Goal: Task Accomplishment & Management: Complete application form

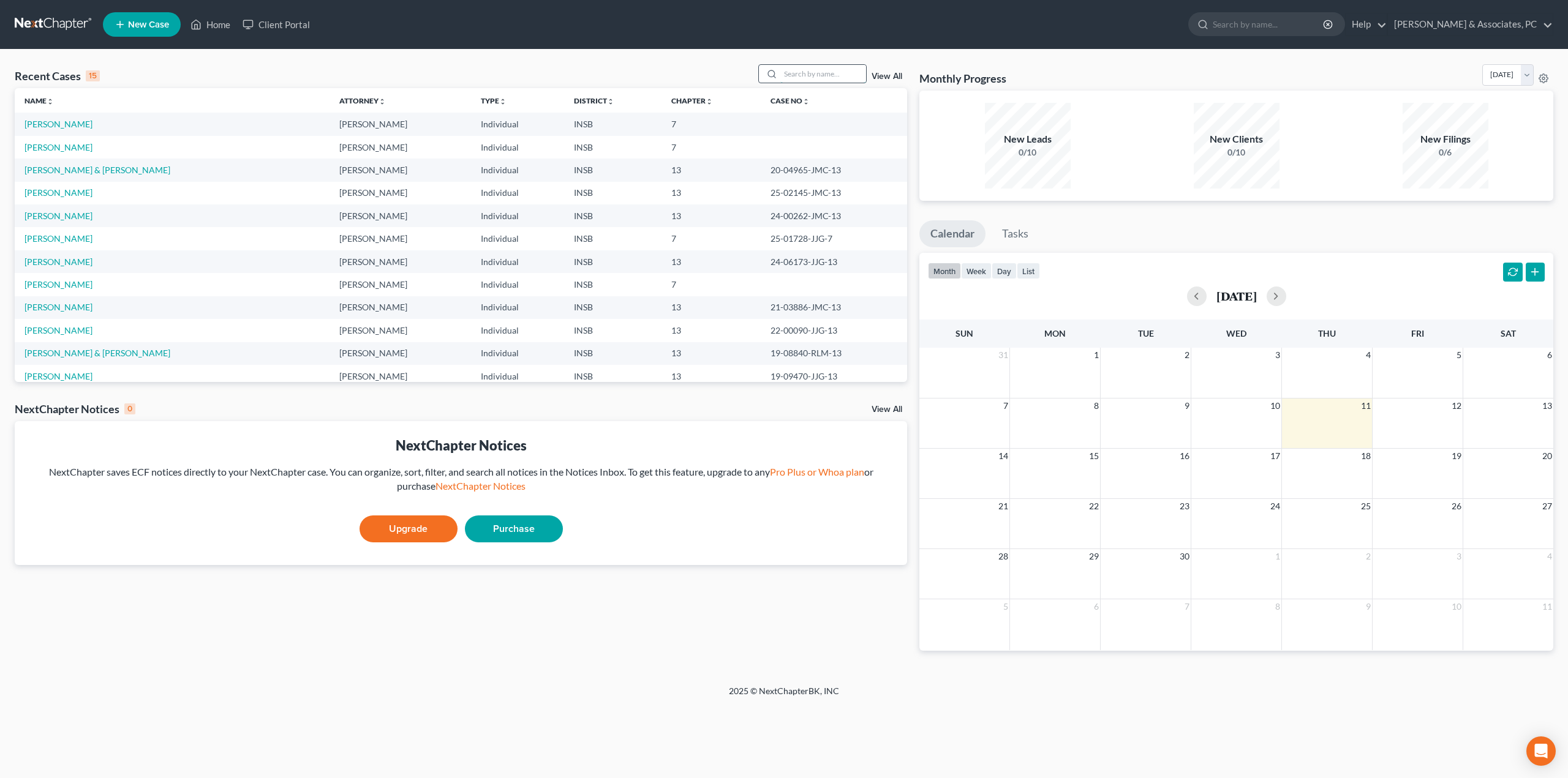
click at [810, 69] on input "search" at bounding box center [823, 74] width 86 height 18
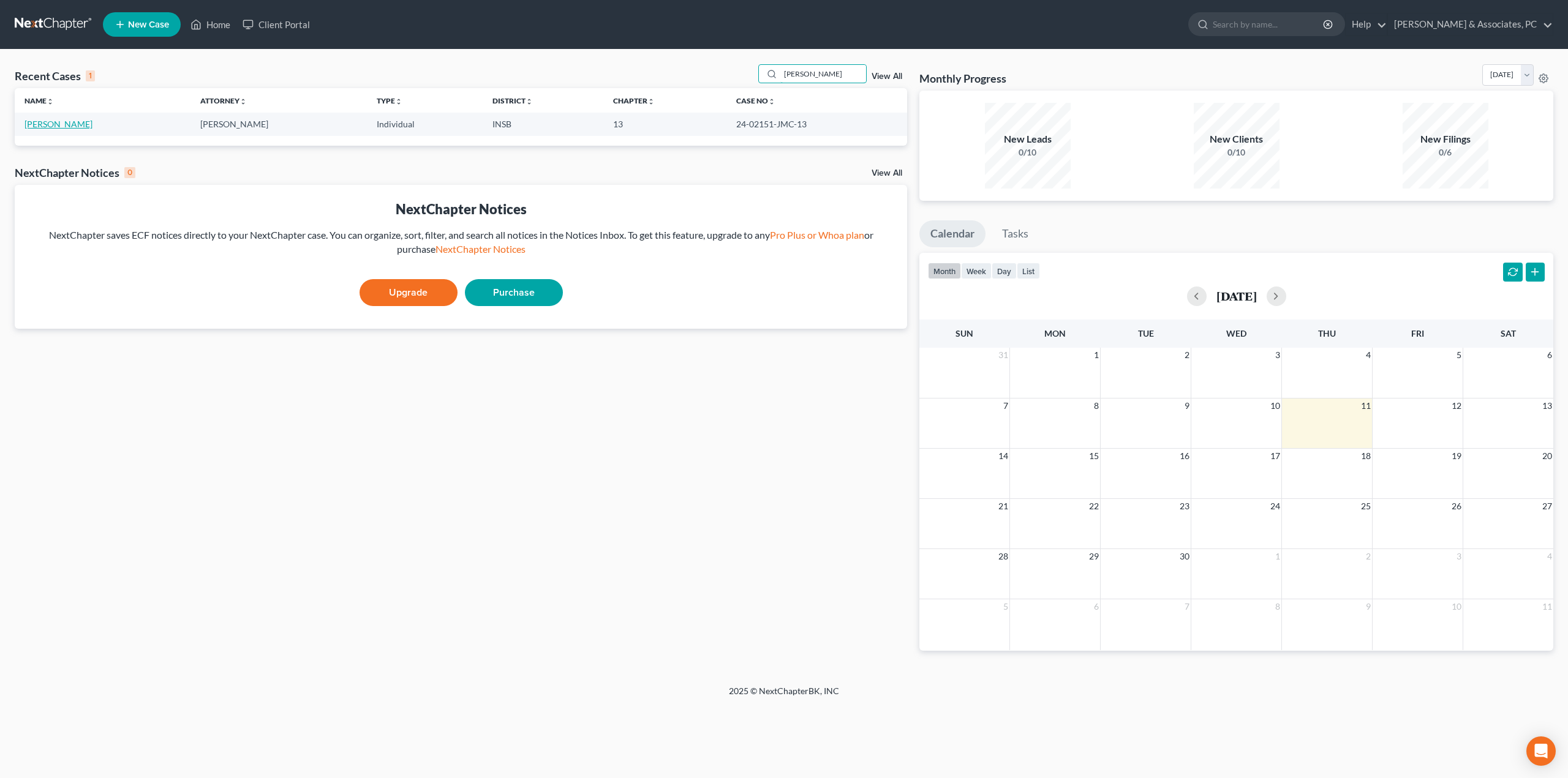
type input "[PERSON_NAME]"
click at [45, 126] on link "[PERSON_NAME]" at bounding box center [58, 124] width 68 height 10
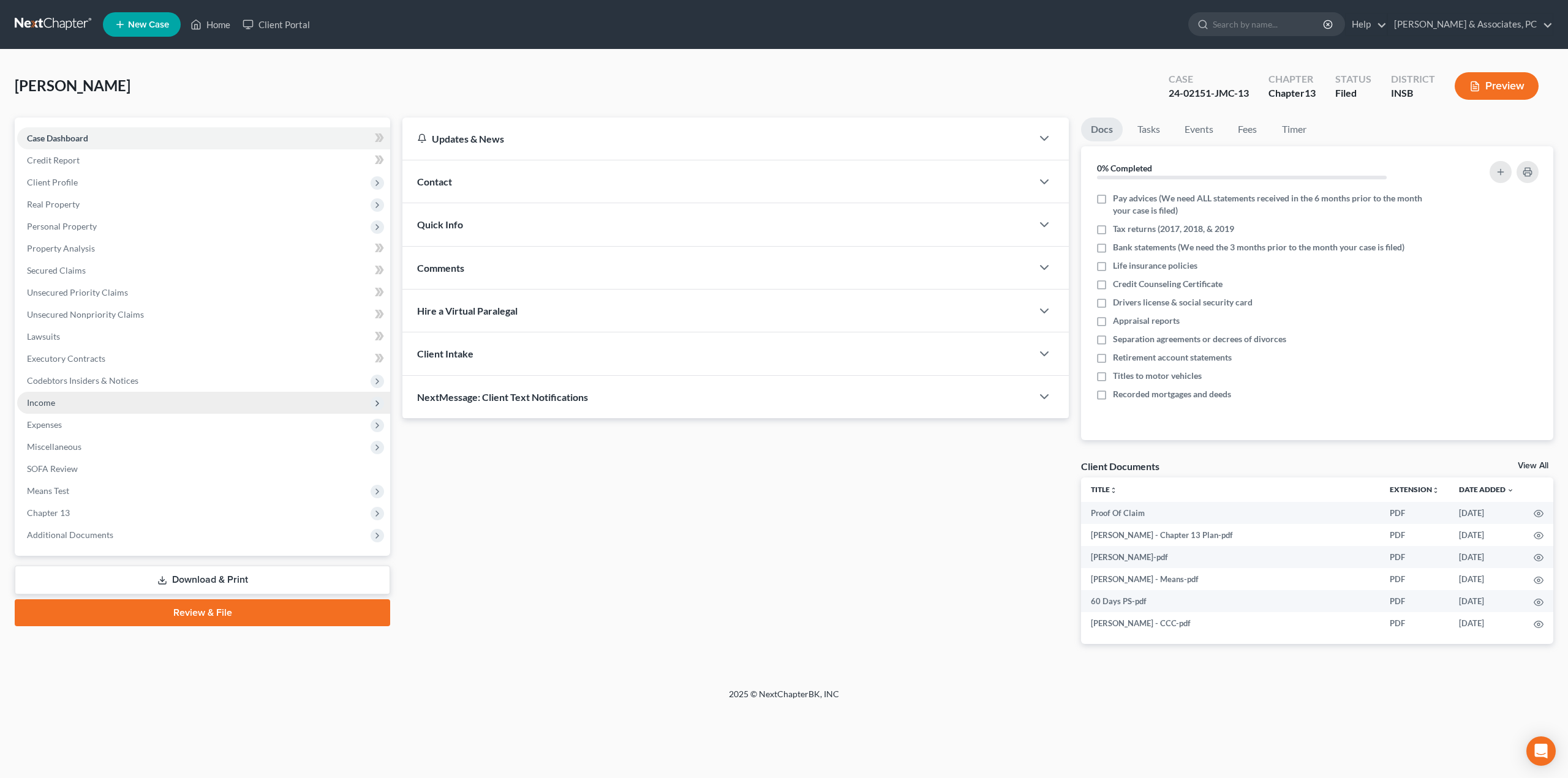
click at [59, 401] on span "Income" at bounding box center [204, 403] width 373 height 22
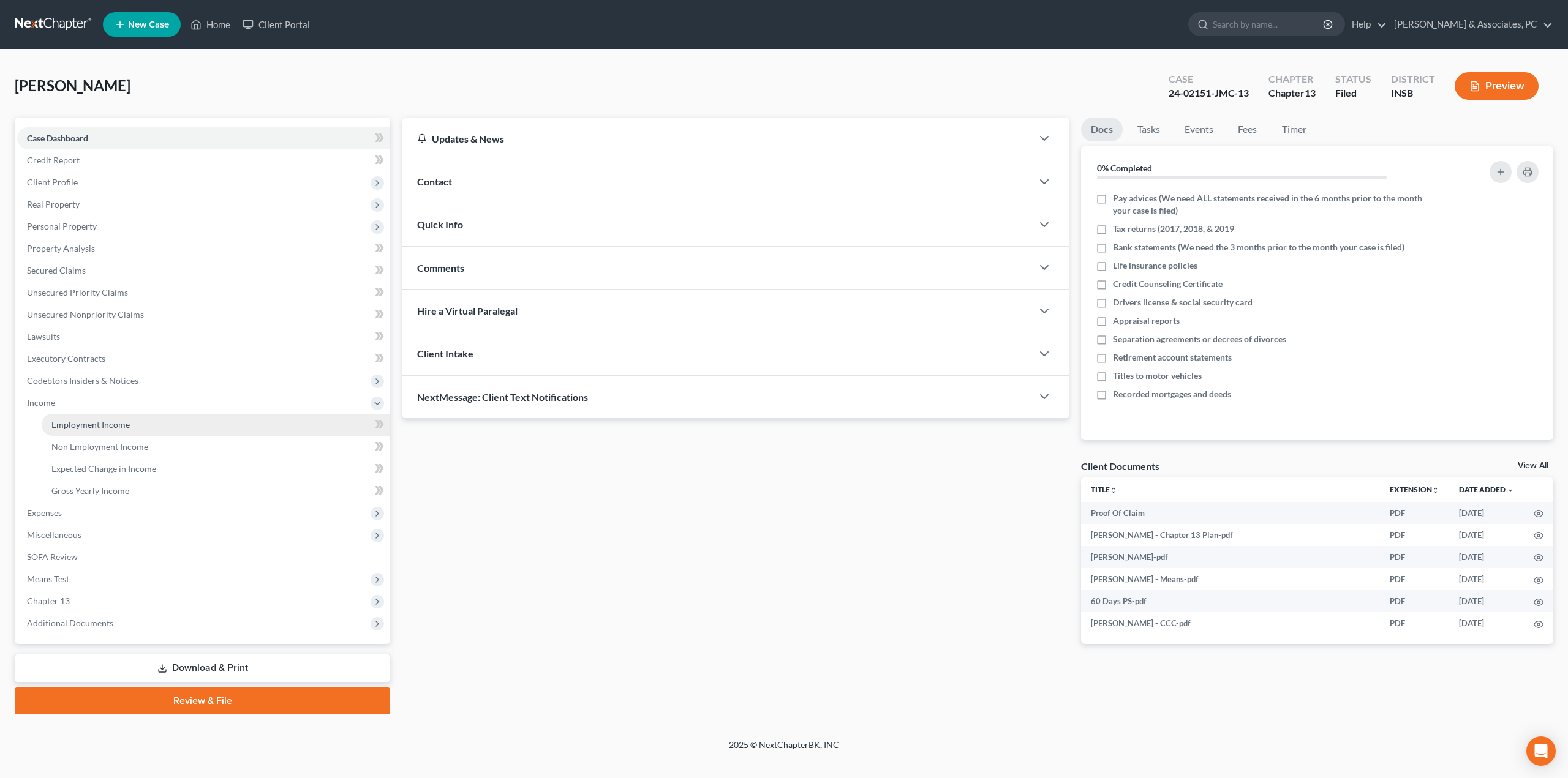
click at [77, 425] on span "Employment Income" at bounding box center [91, 425] width 79 height 10
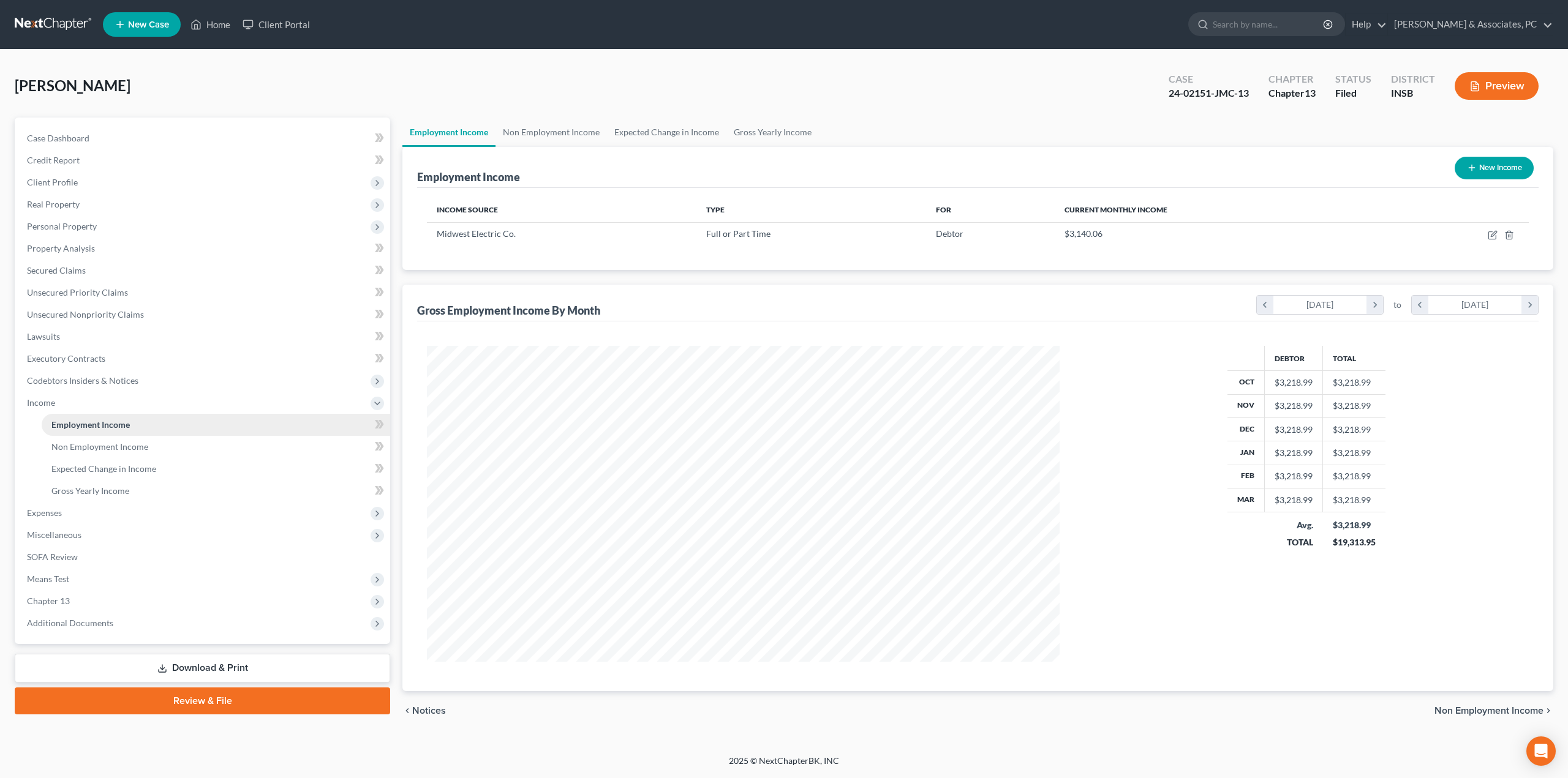
scroll to position [316, 658]
click at [1499, 236] on td at bounding box center [1459, 234] width 139 height 23
click at [1493, 236] on icon "button" at bounding box center [1493, 234] width 5 height 5
select select "0"
select select "15"
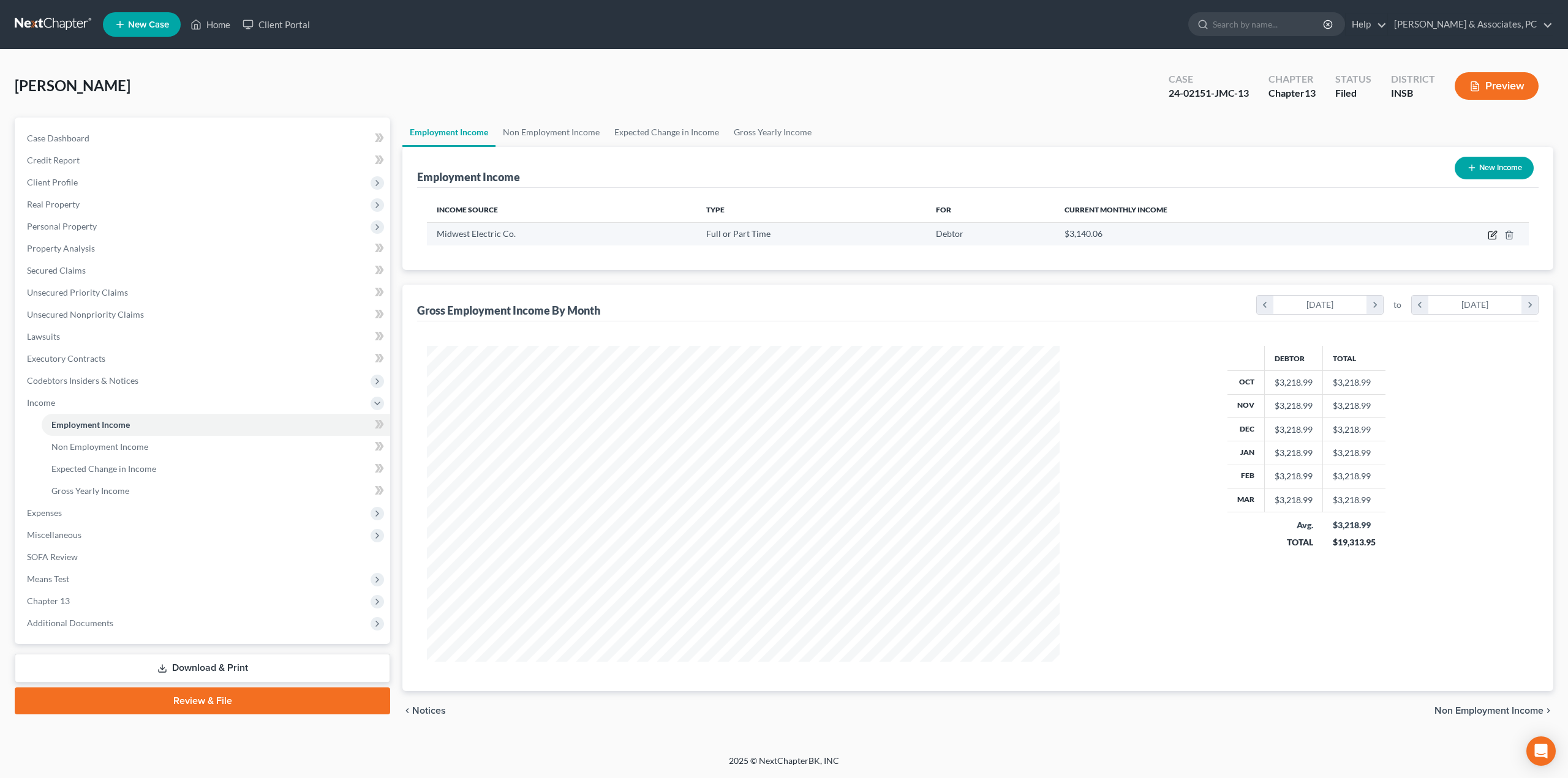
select select "3"
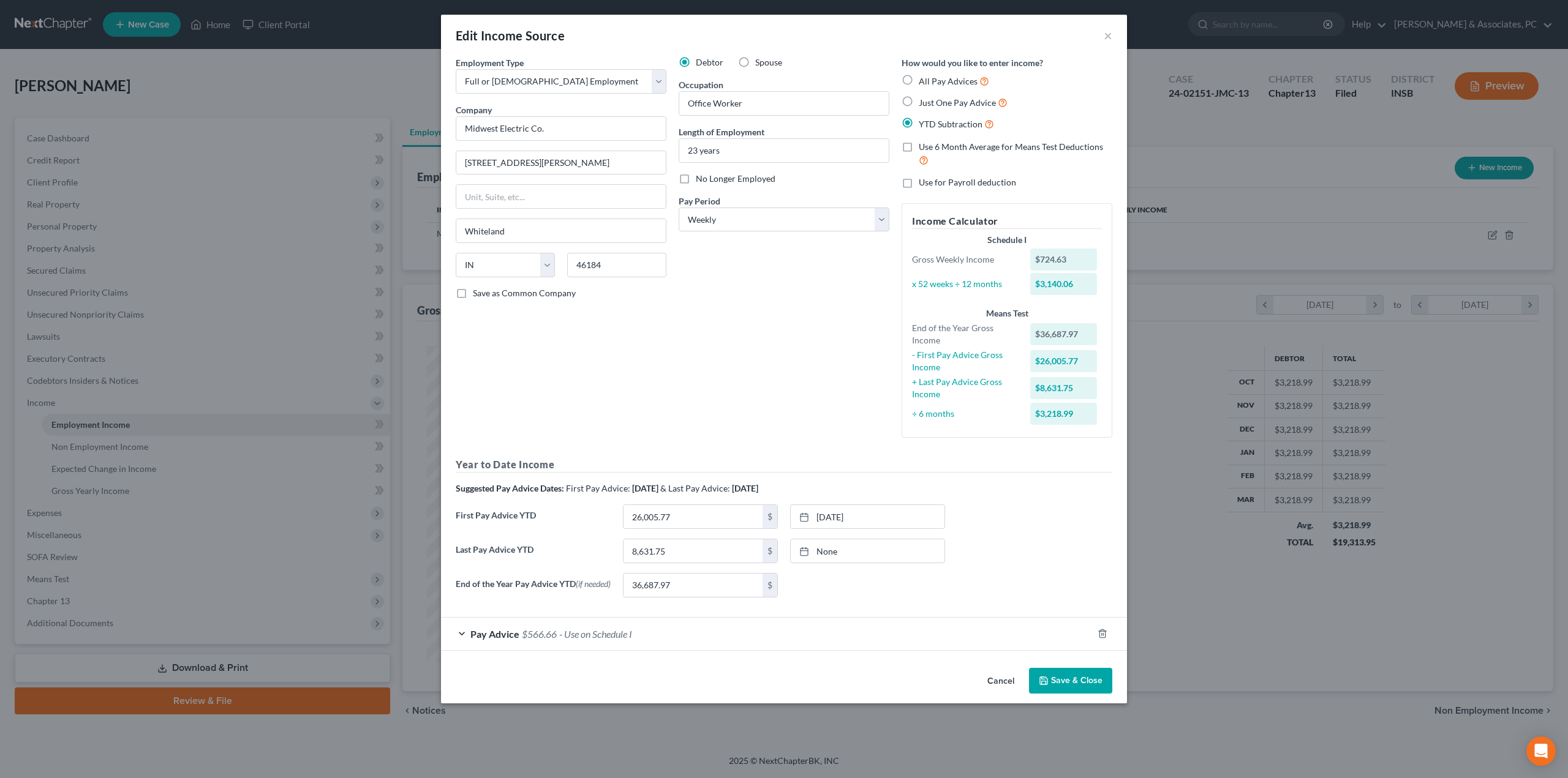
click at [526, 546] on label "Last Pay Advice YTD" at bounding box center [533, 556] width 167 height 34
click at [509, 642] on div "Pay Advice $566.66 - Use on Schedule I" at bounding box center [766, 634] width 652 height 33
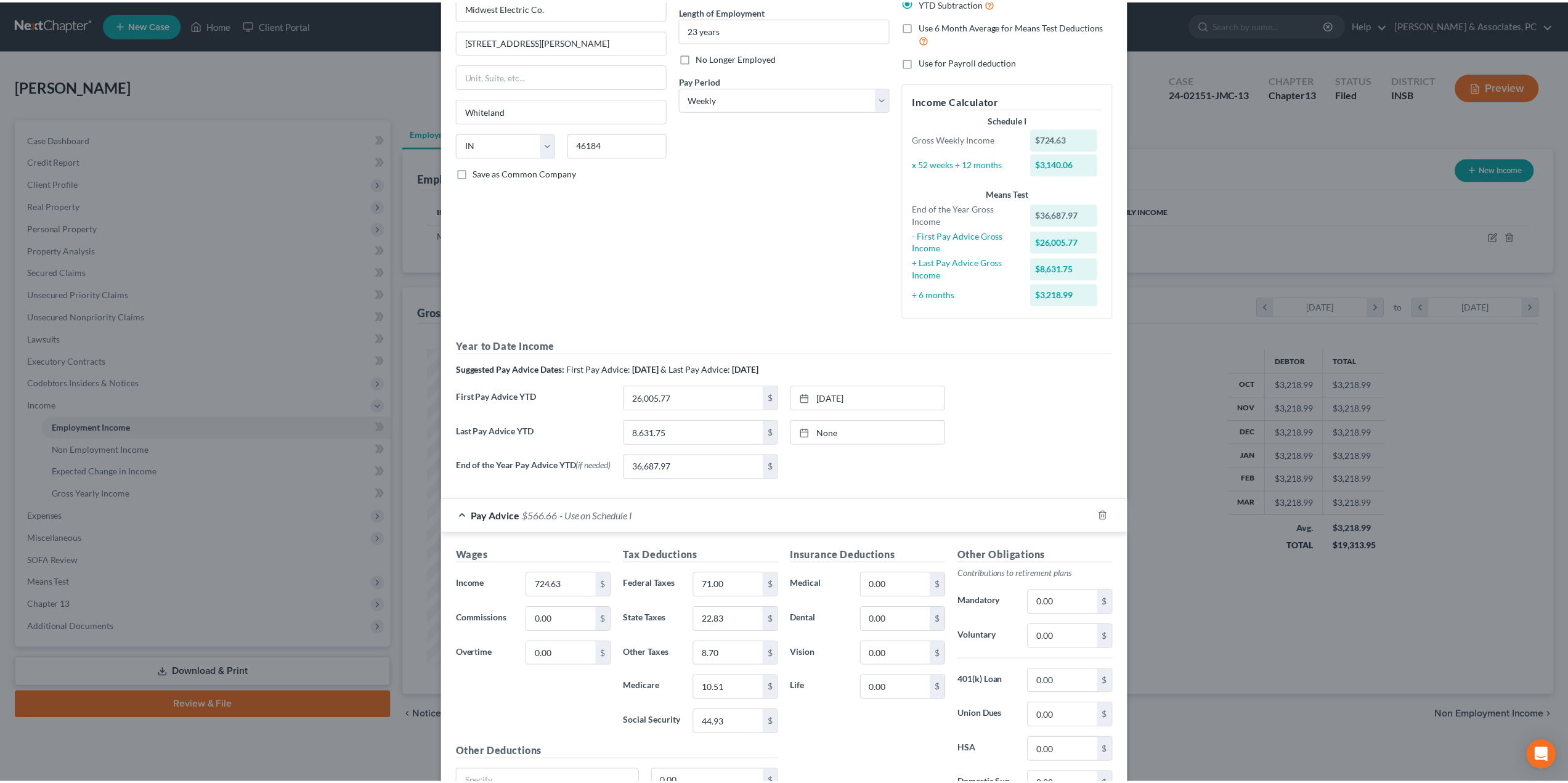
scroll to position [0, 0]
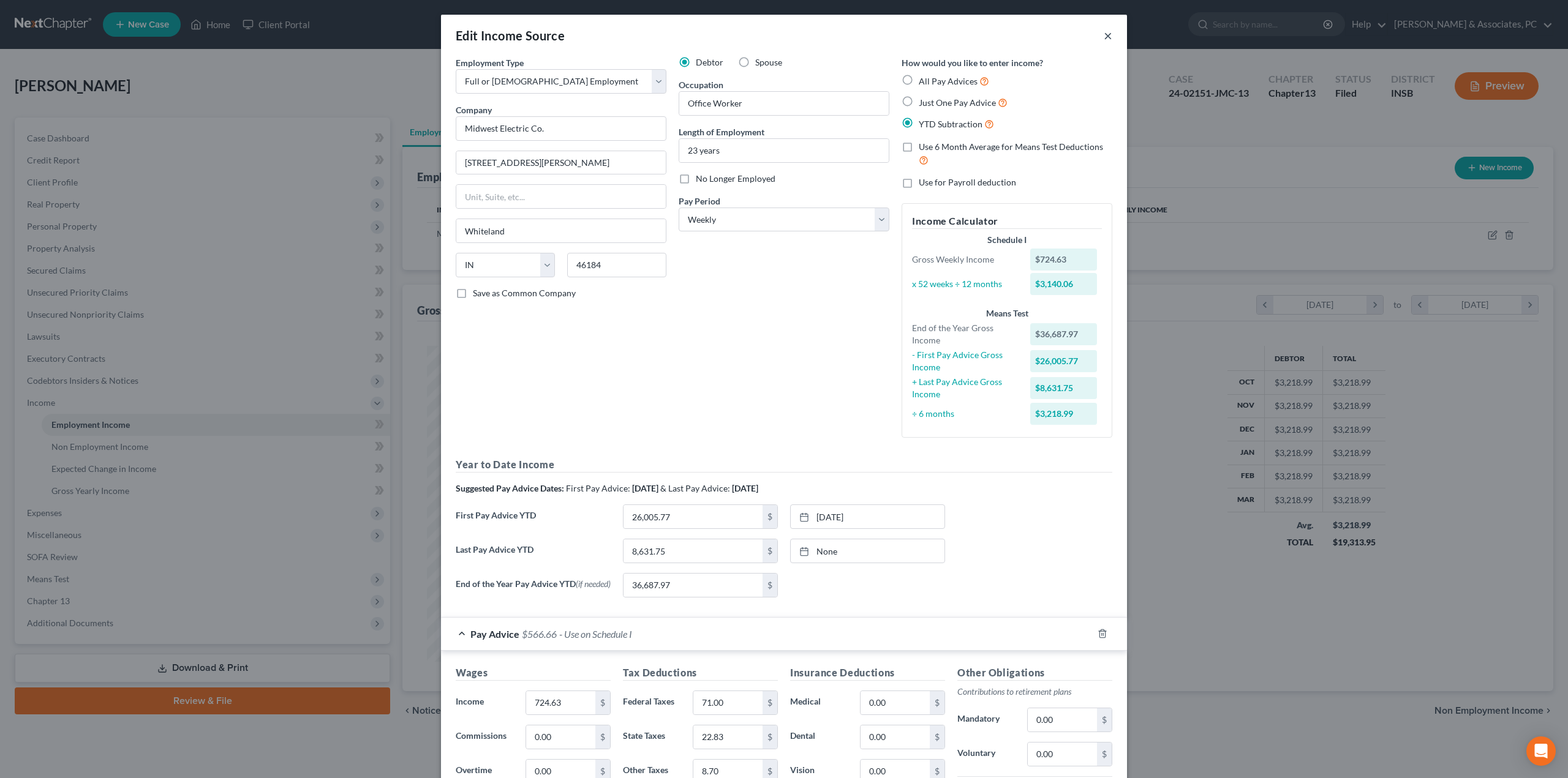
click at [1106, 37] on button "×" at bounding box center [1108, 35] width 9 height 15
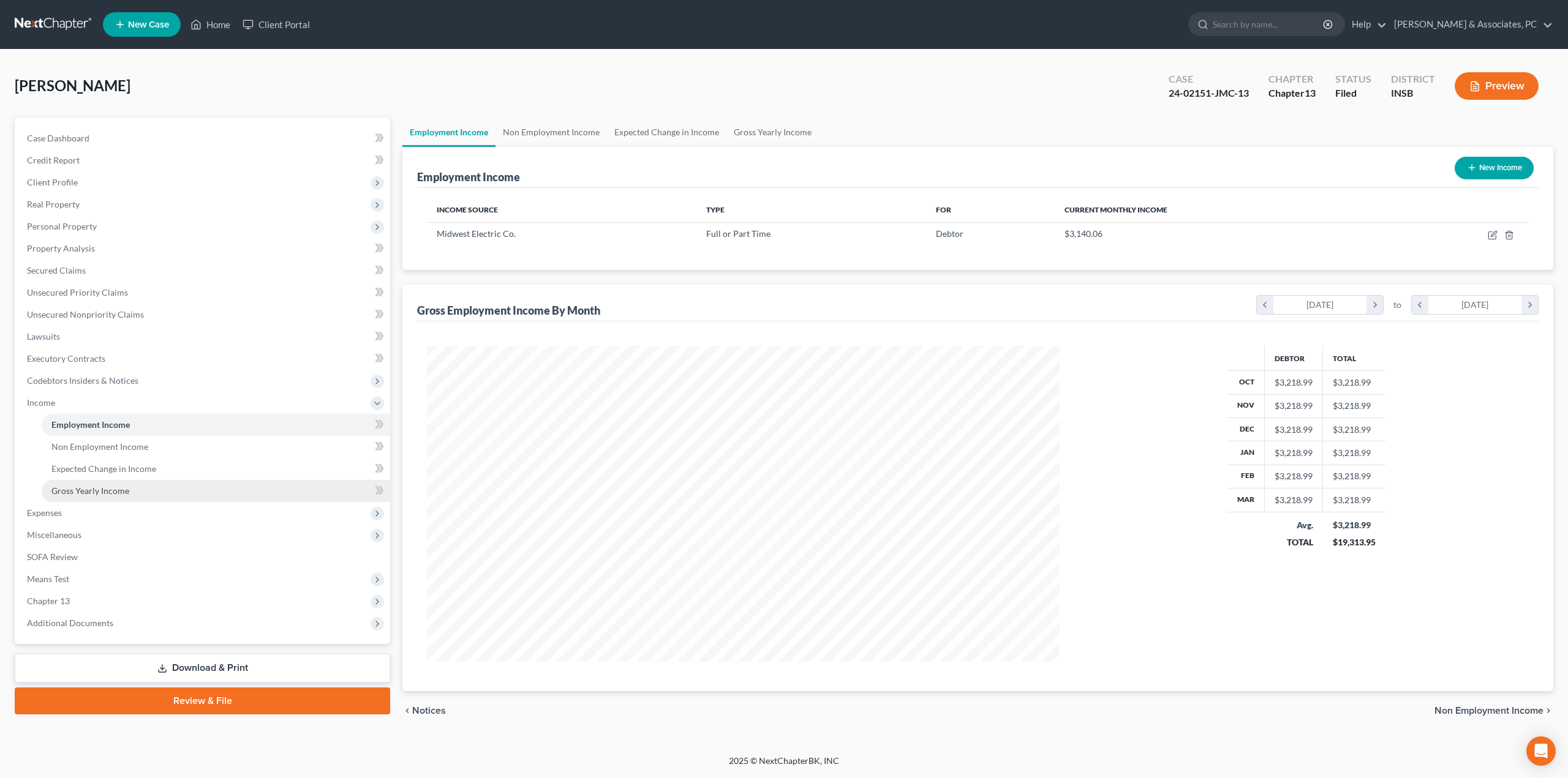
click at [110, 490] on span "Gross Yearly Income" at bounding box center [90, 490] width 78 height 10
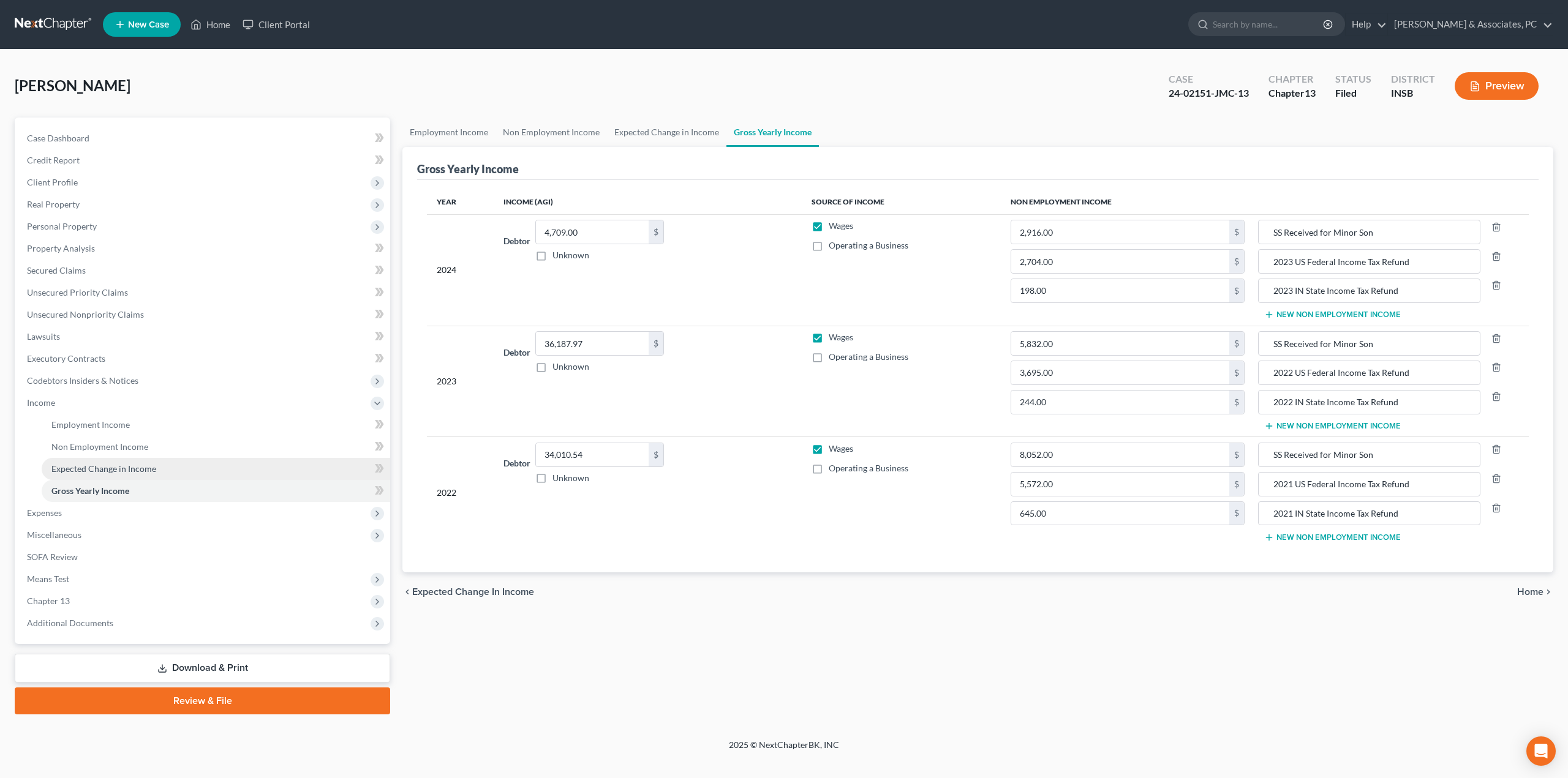
click at [109, 472] on span "Expected Change in Income" at bounding box center [104, 469] width 104 height 10
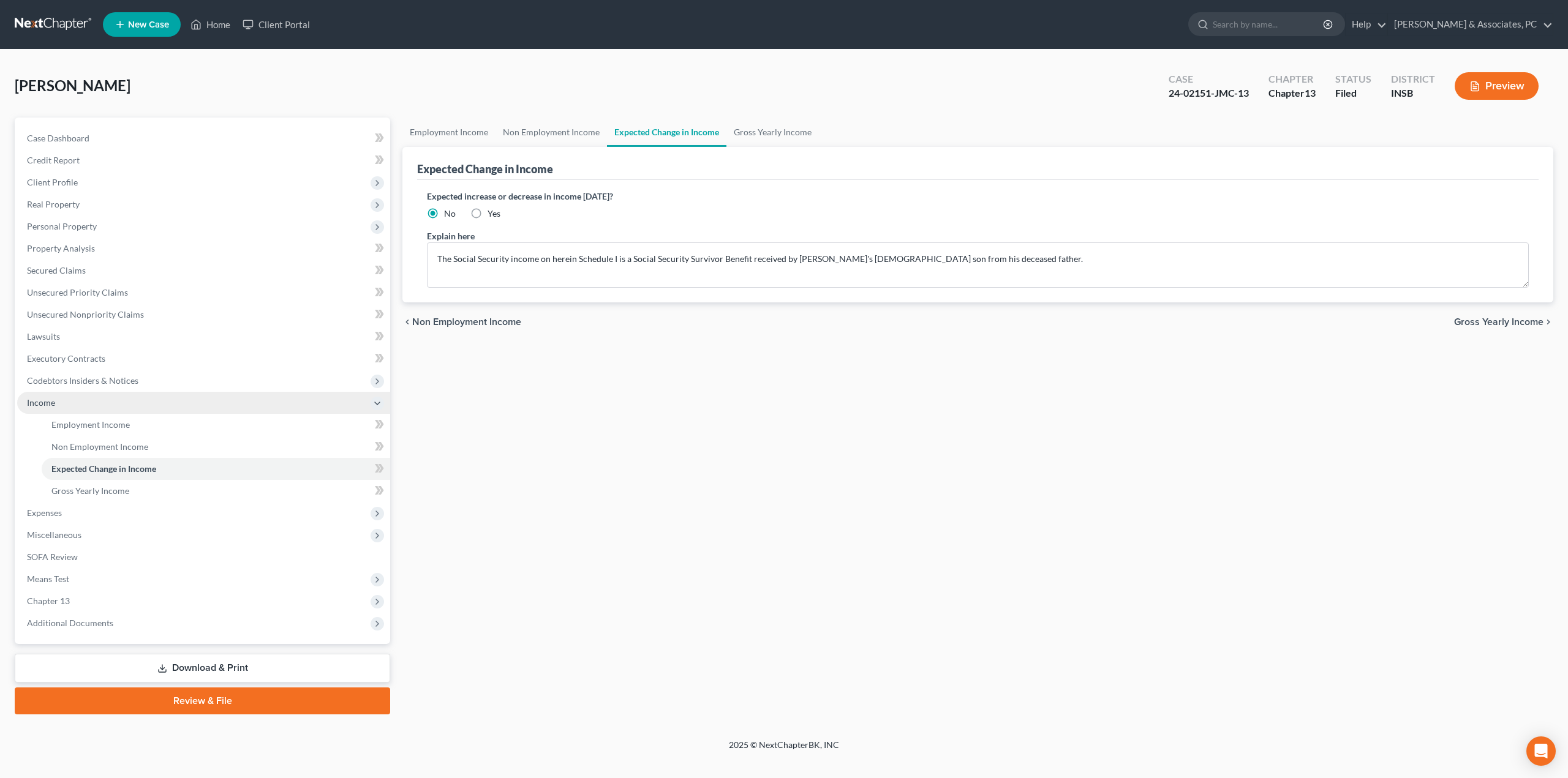
click at [72, 403] on span "Income" at bounding box center [204, 403] width 373 height 22
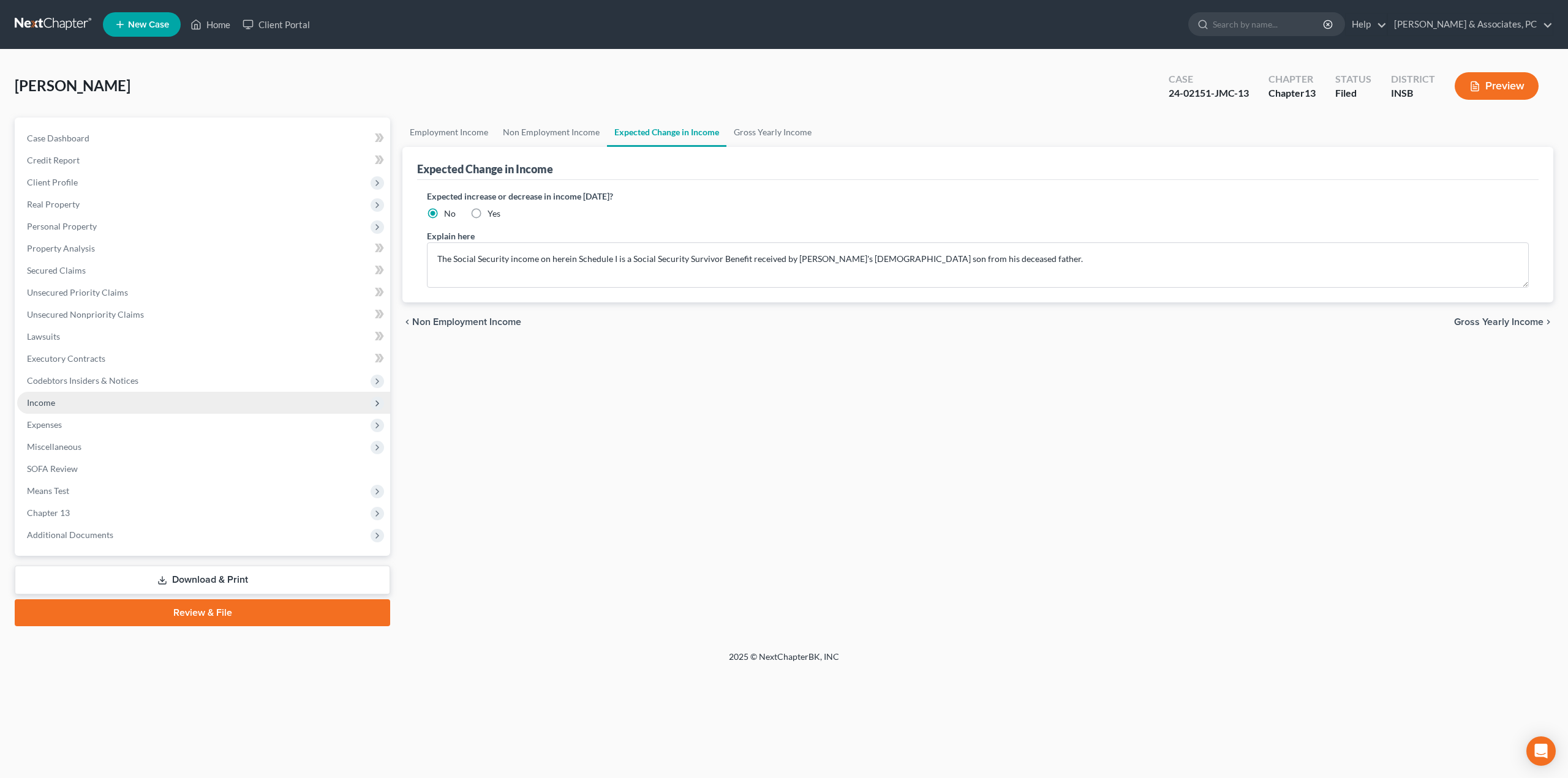
click at [45, 403] on span "Income" at bounding box center [40, 402] width 28 height 10
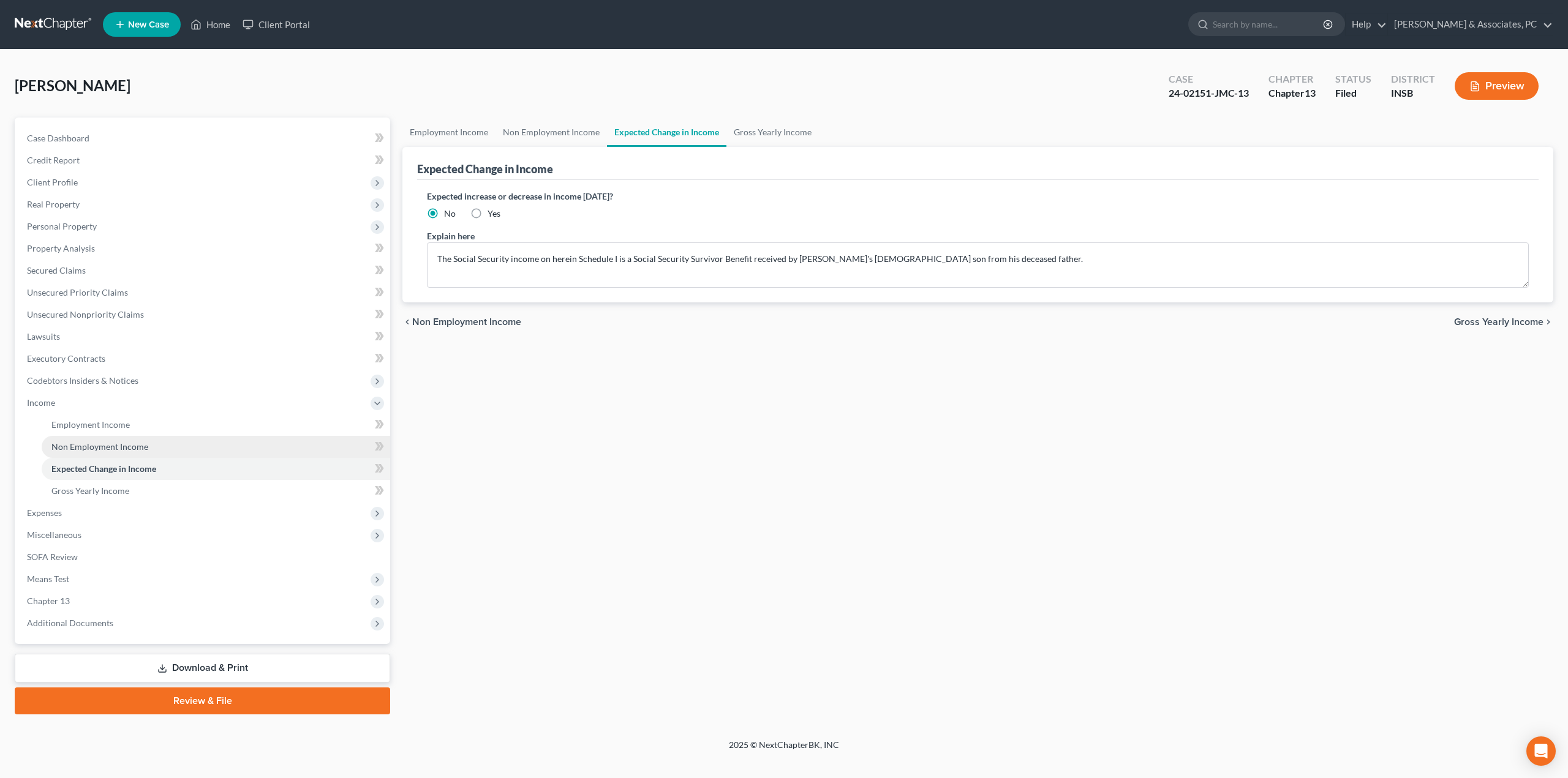
click at [98, 447] on span "Non Employment Income" at bounding box center [99, 447] width 97 height 10
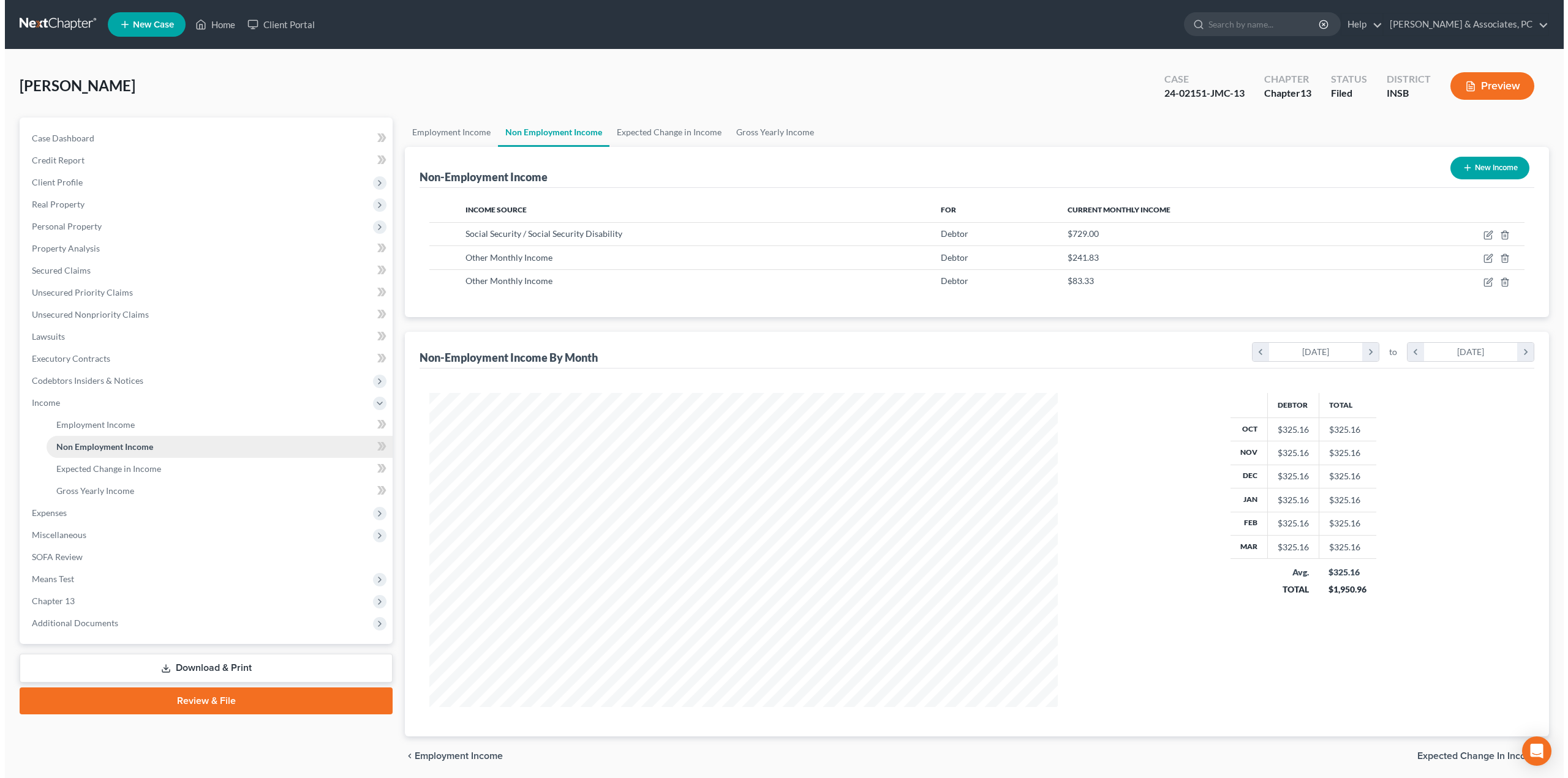
scroll to position [314, 653]
click at [1488, 258] on icon "button" at bounding box center [1483, 258] width 9 height 9
select select "13"
select select "0"
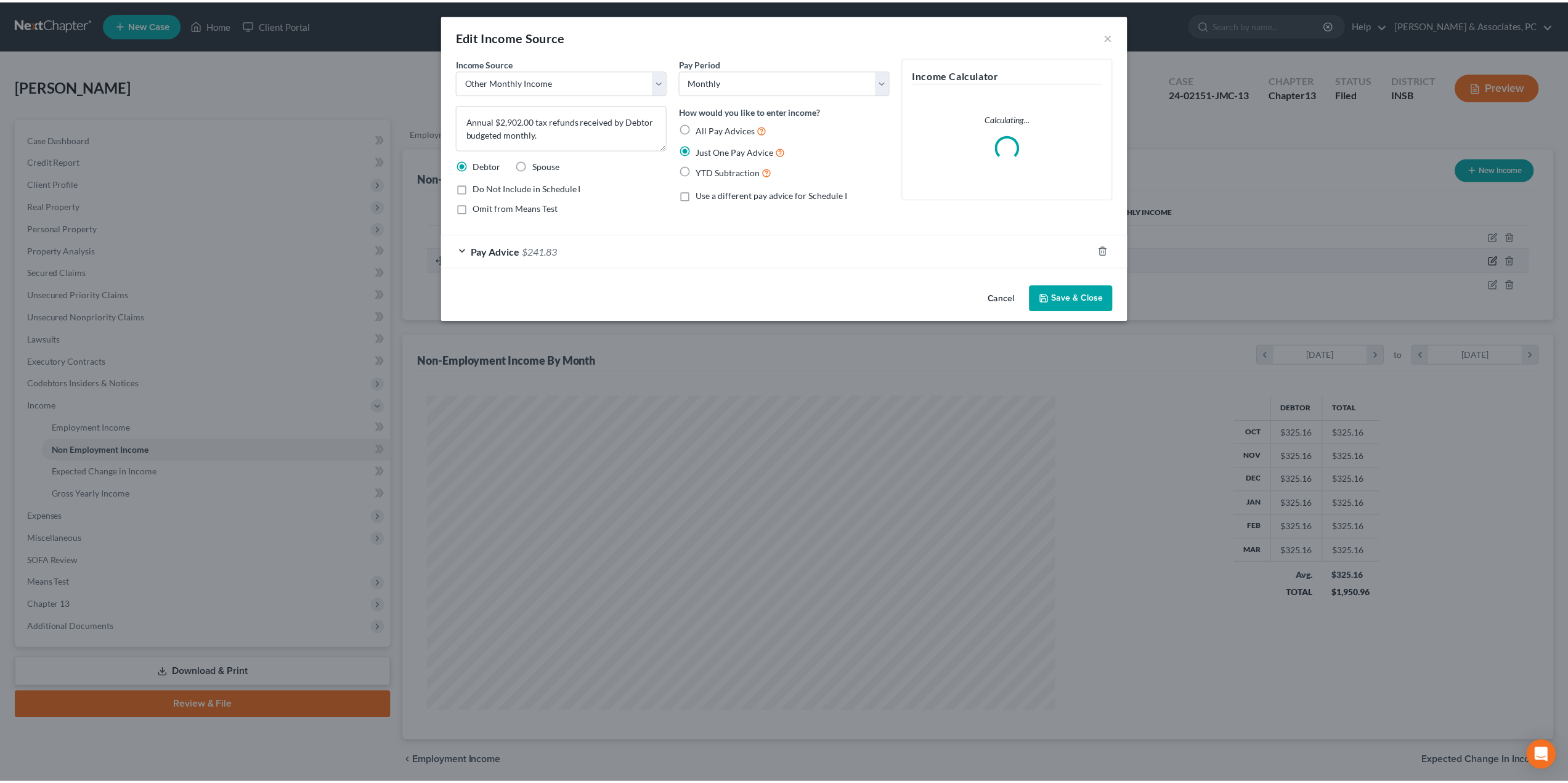
scroll to position [318, 661]
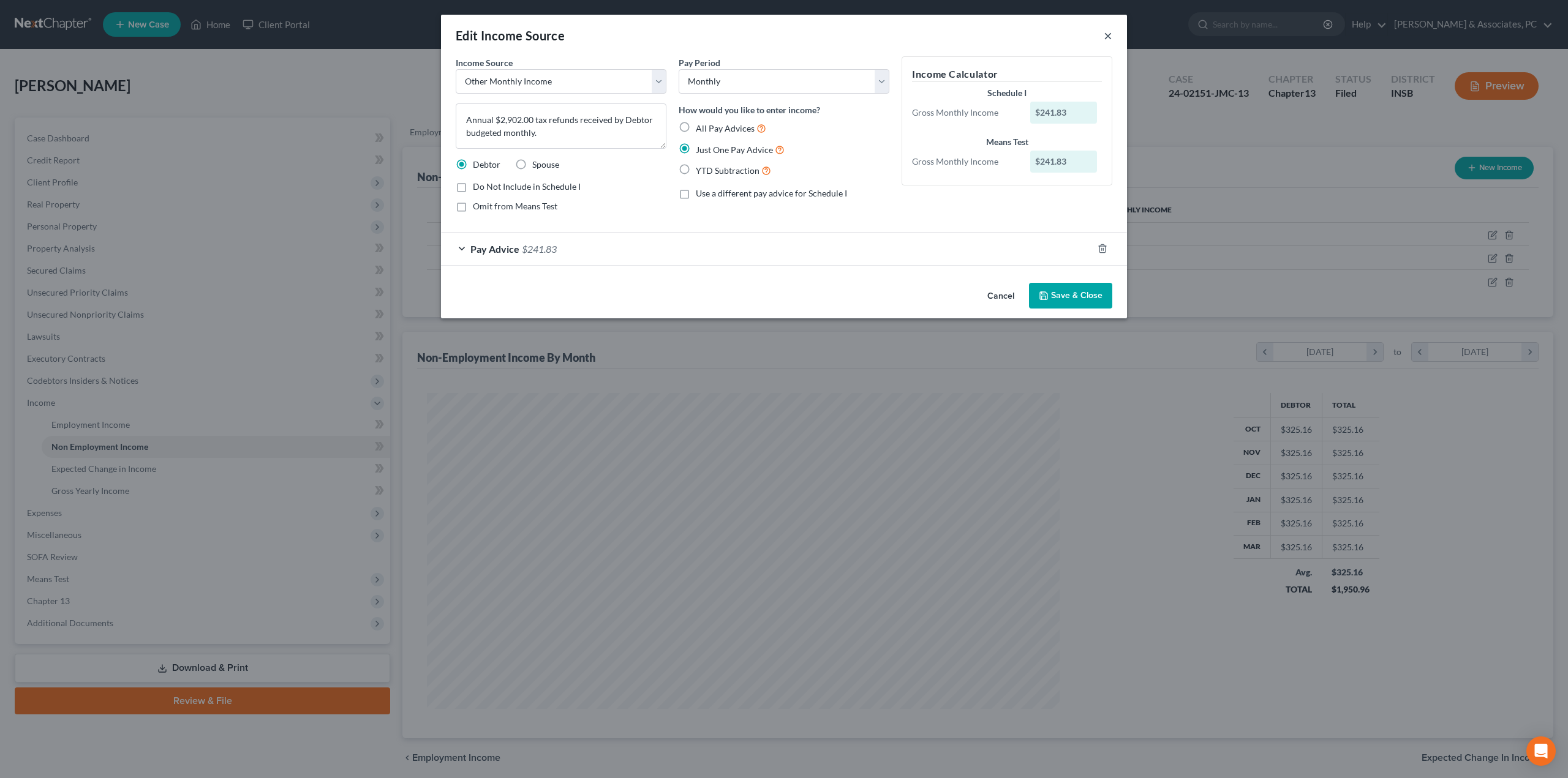
click at [1112, 35] on button "×" at bounding box center [1108, 35] width 9 height 15
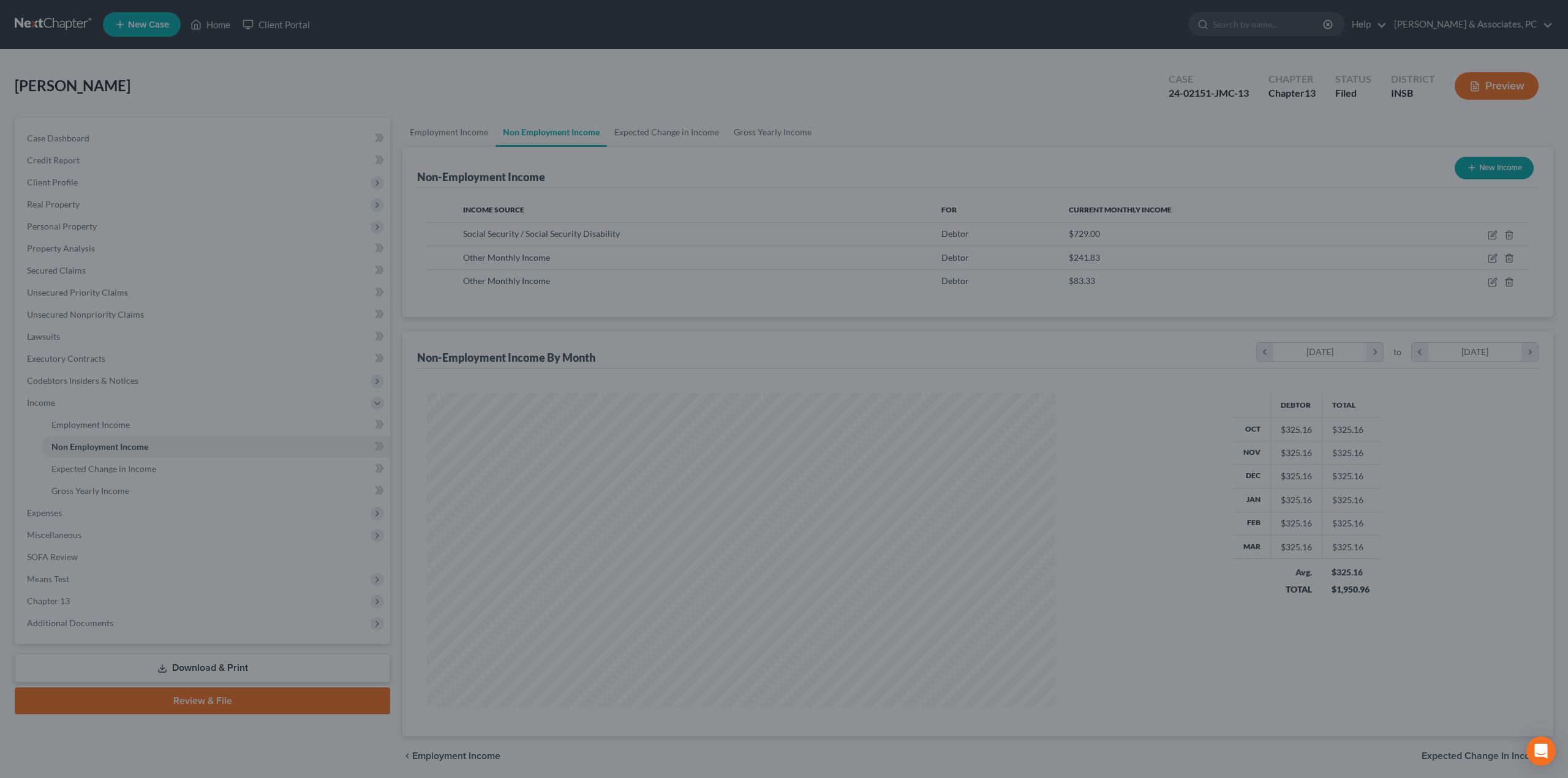
scroll to position [611986, 611988]
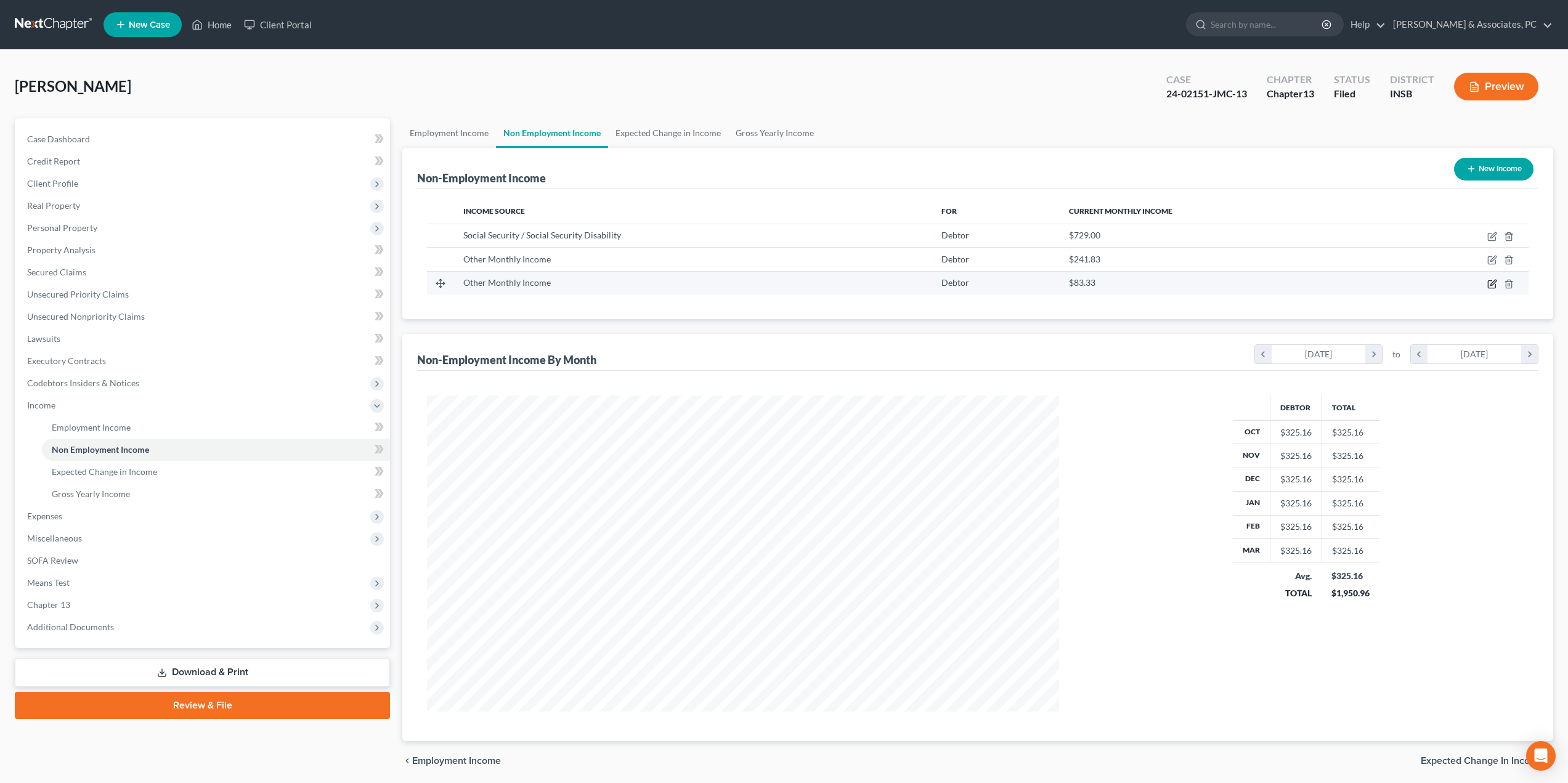
click at [1491, 287] on icon "button" at bounding box center [1491, 283] width 9 height 9
select select "13"
select select "0"
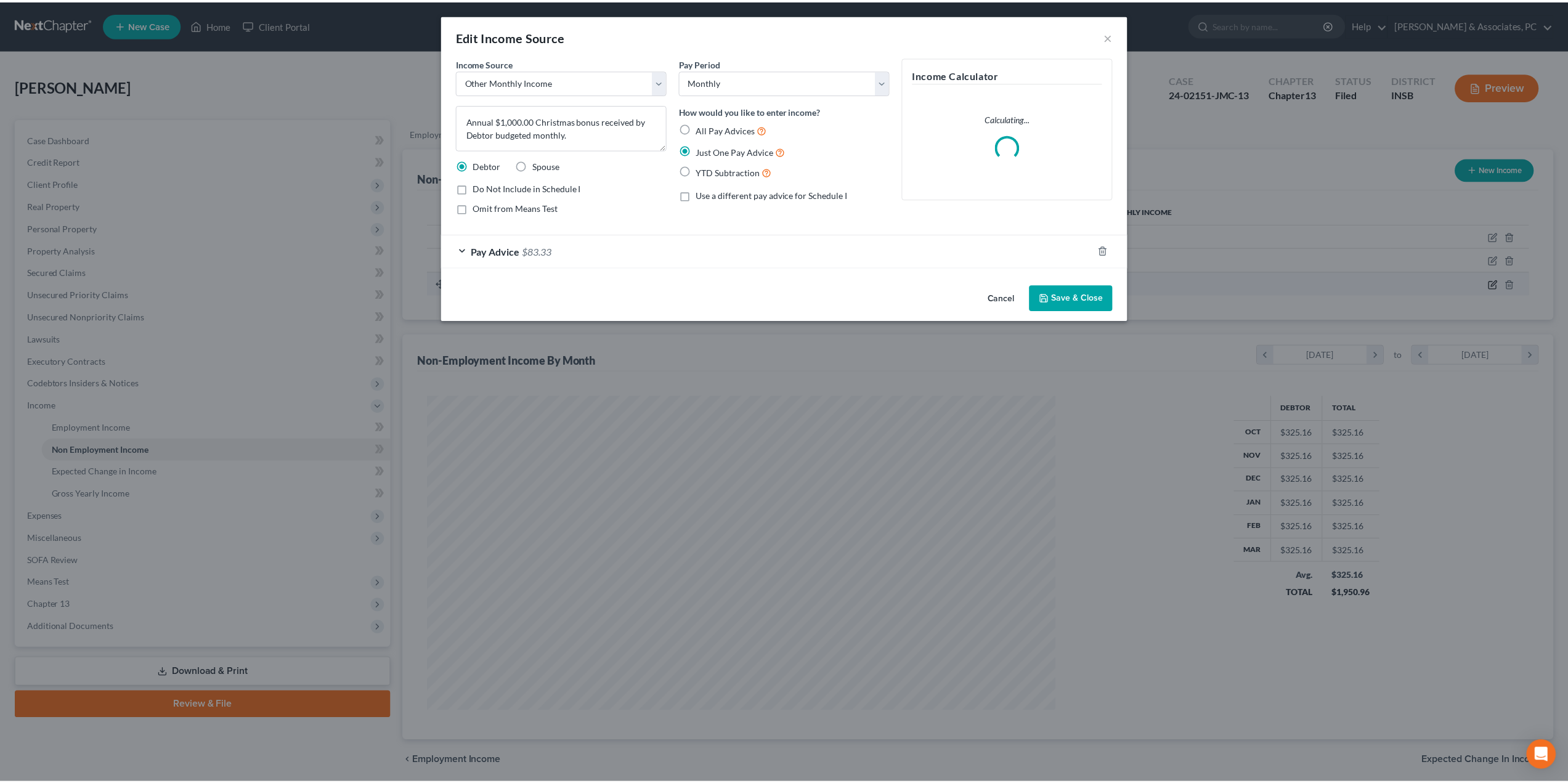
scroll to position [318, 661]
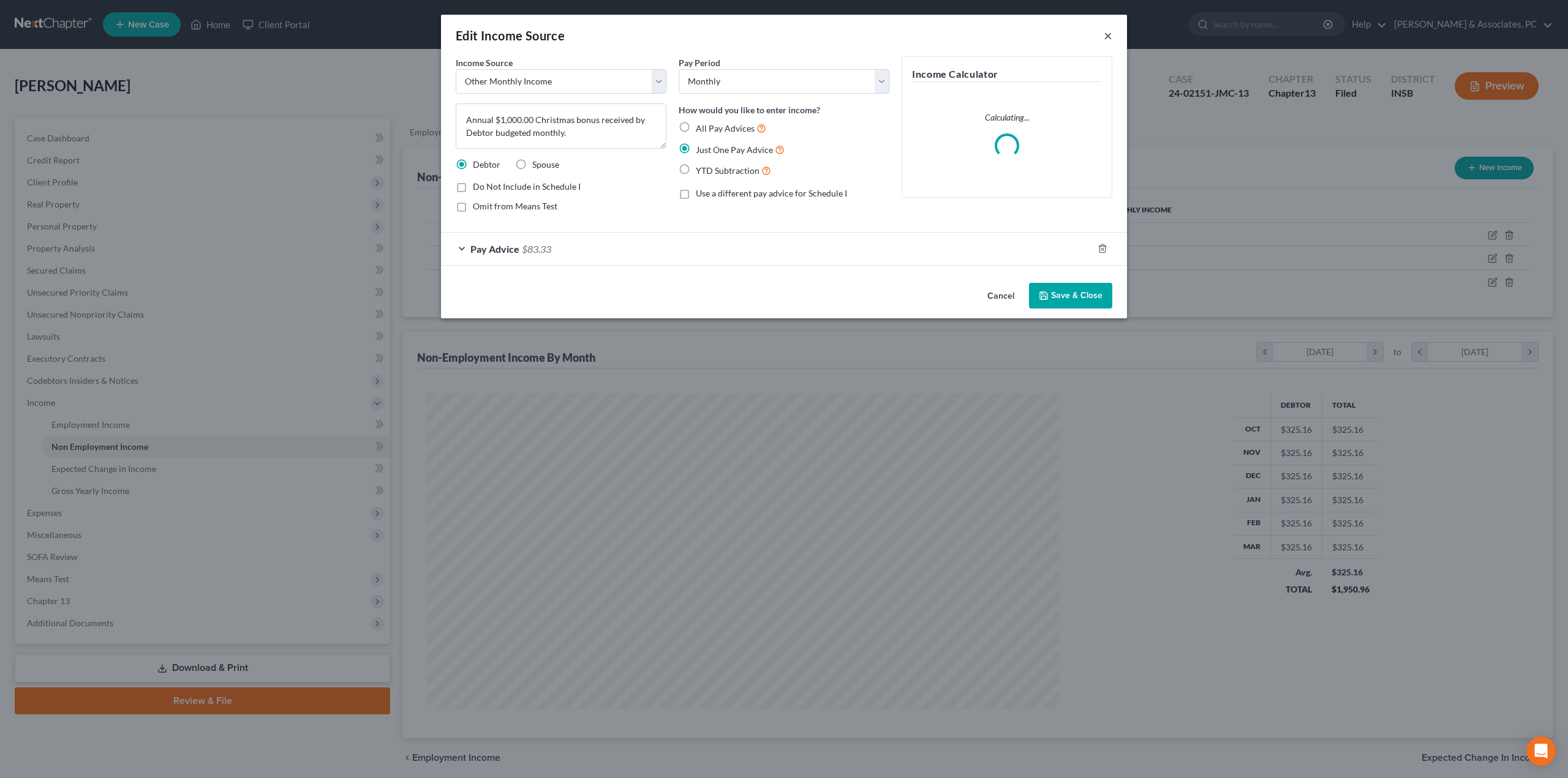
click at [1112, 38] on button "×" at bounding box center [1108, 35] width 9 height 15
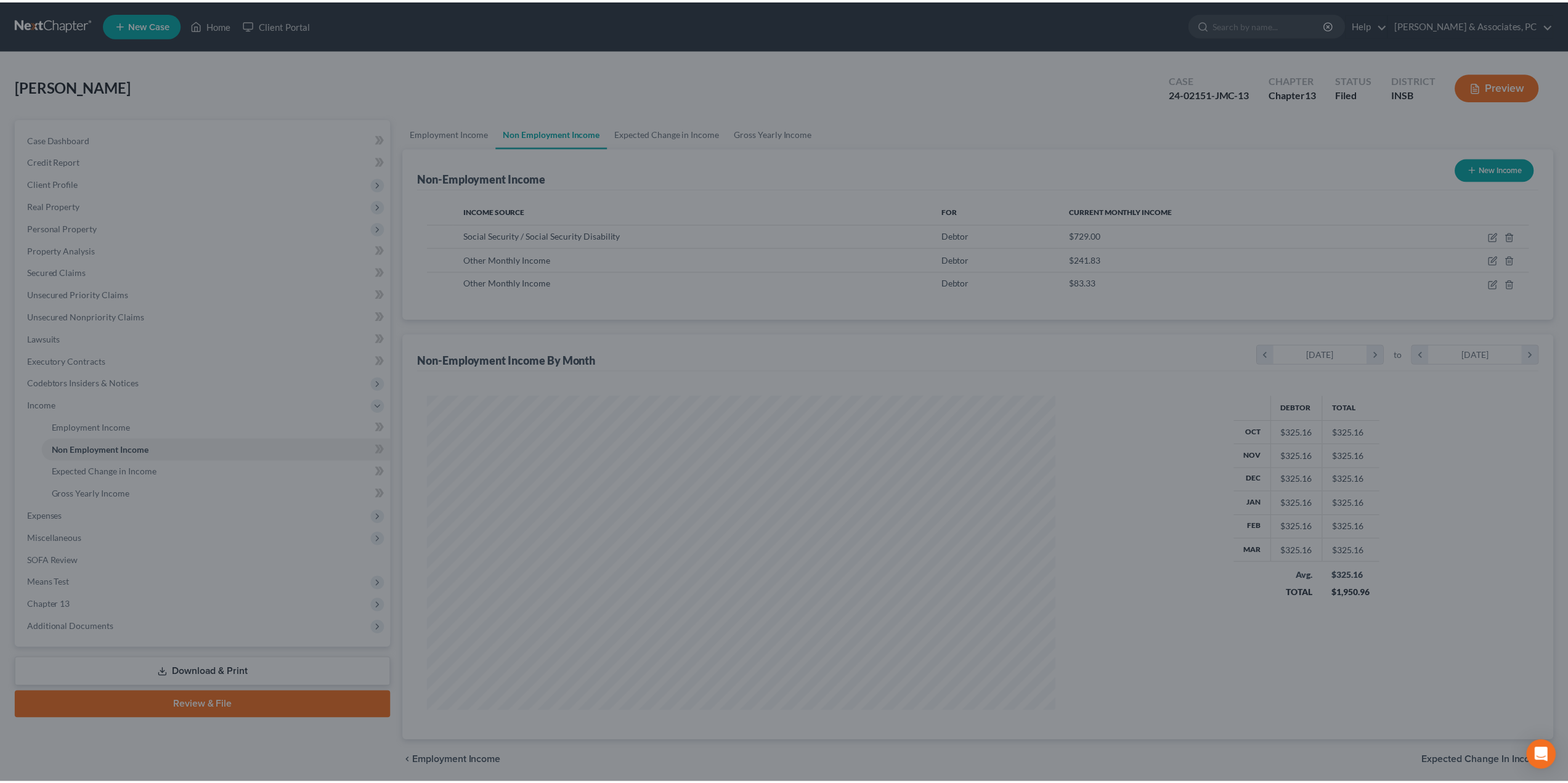
scroll to position [615920, 615349]
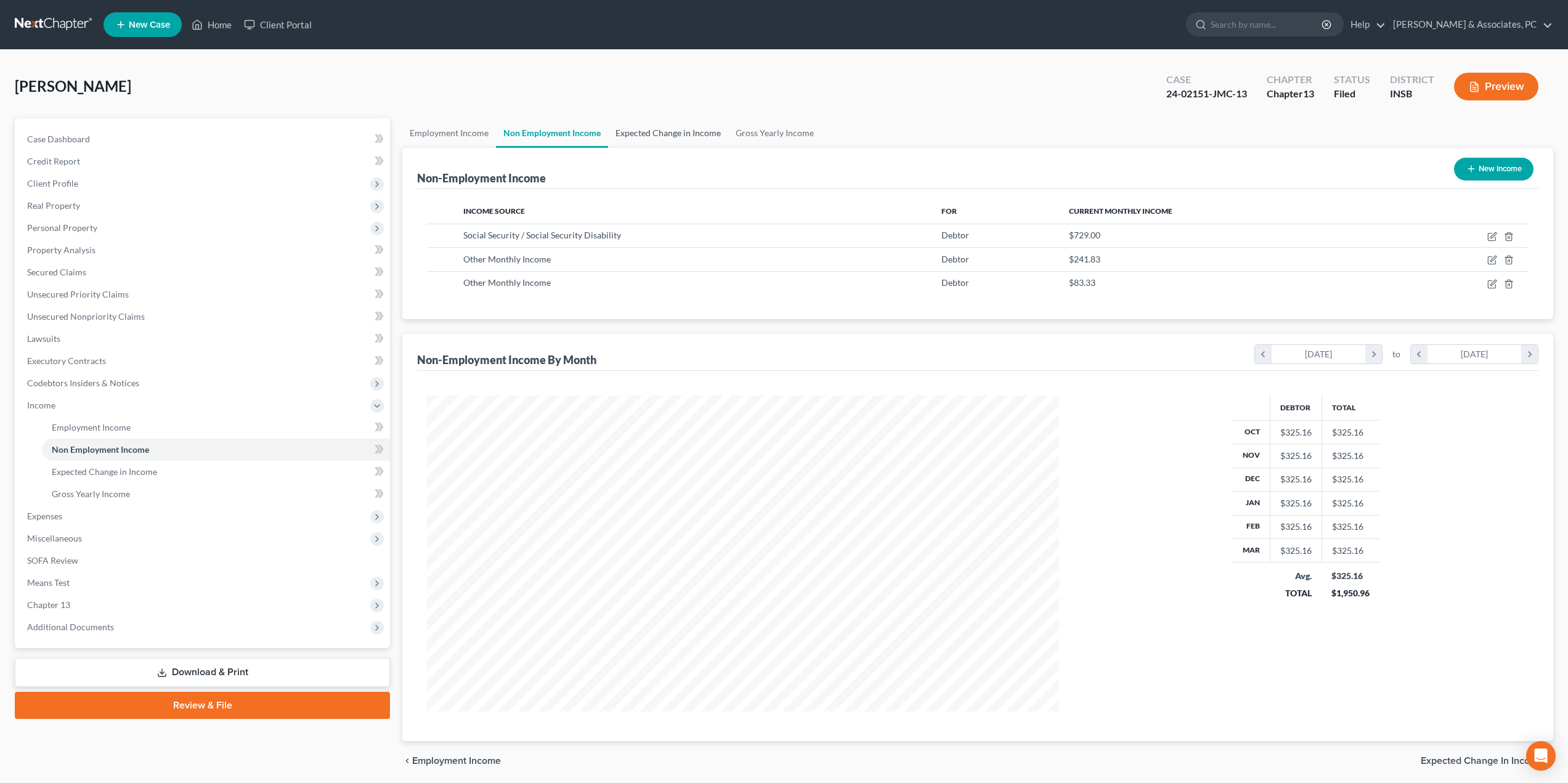
click at [662, 134] on link "Expected Change in Income" at bounding box center [668, 133] width 121 height 29
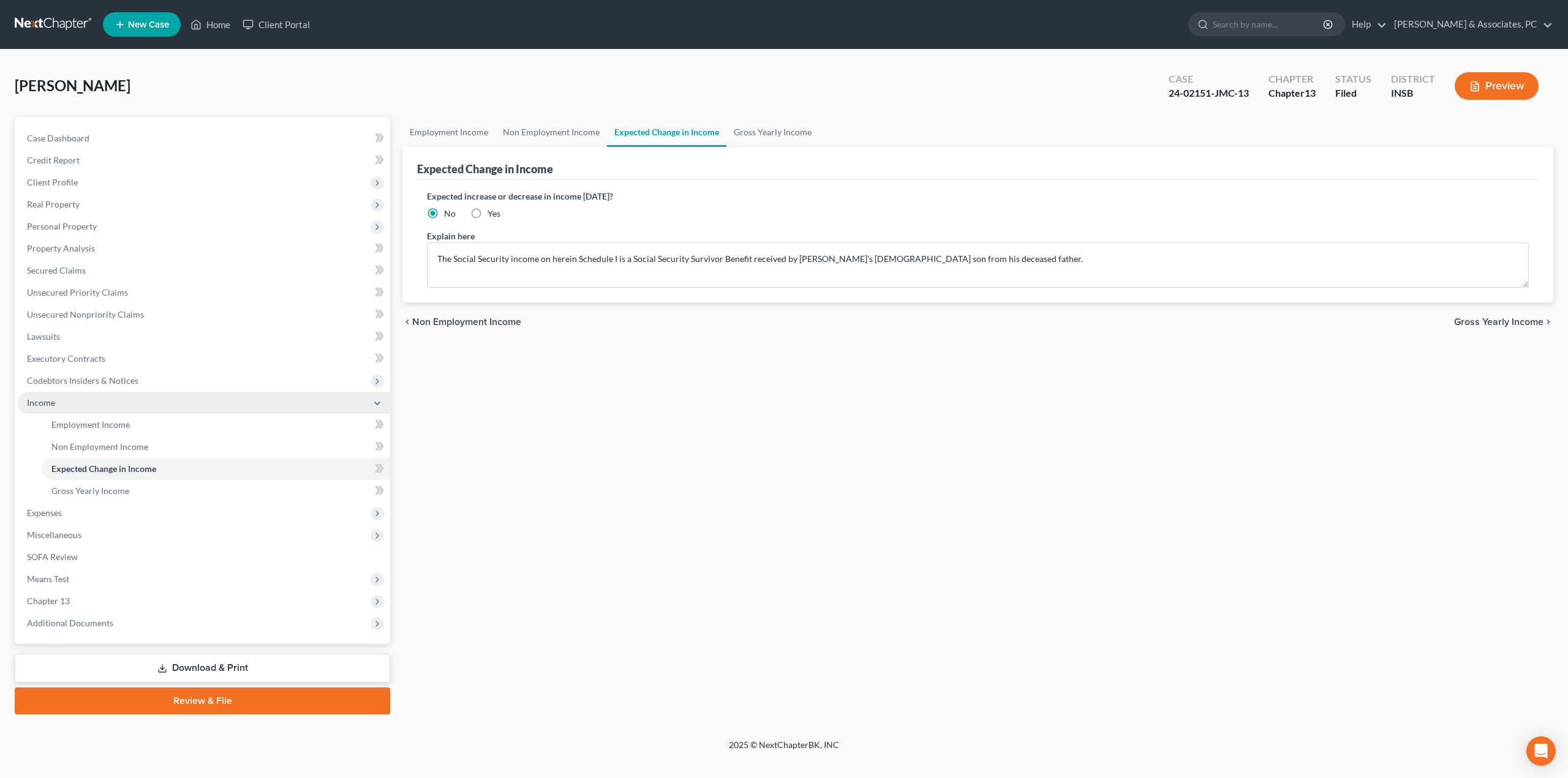
click at [42, 401] on span "Income" at bounding box center [40, 402] width 28 height 10
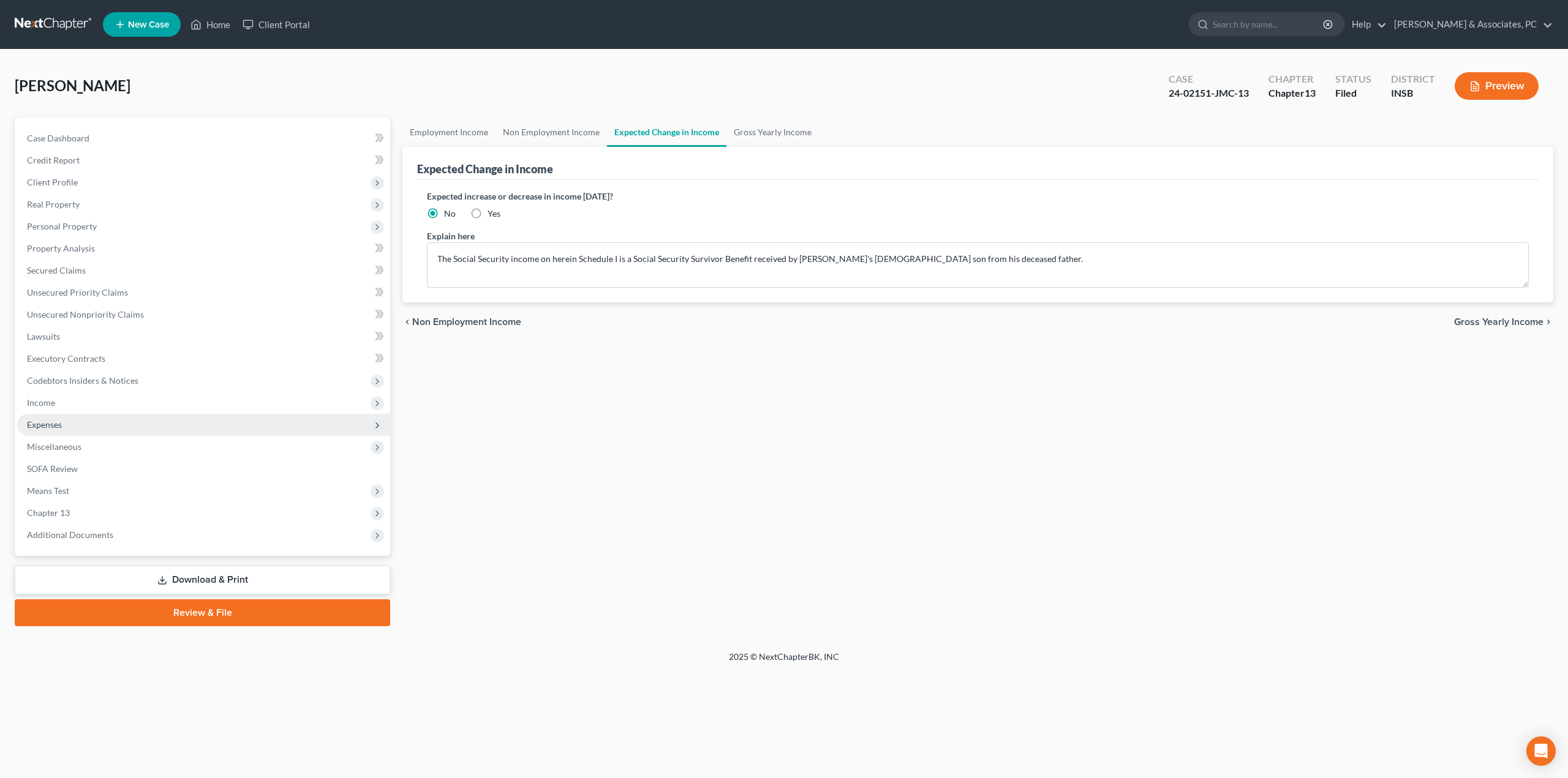
click at [58, 425] on span "Expenses" at bounding box center [44, 425] width 35 height 10
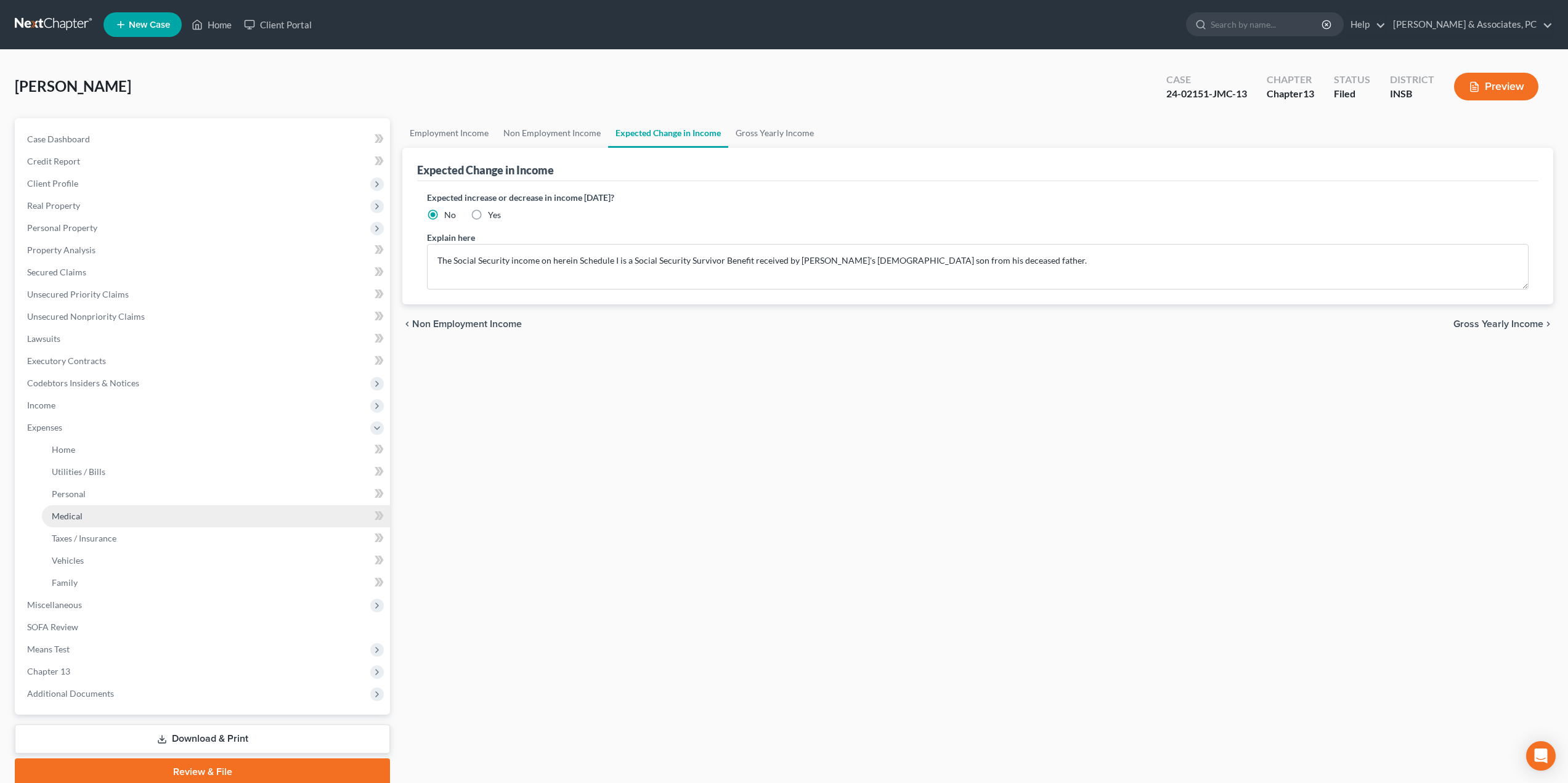
click at [79, 517] on span "Medical" at bounding box center [67, 516] width 31 height 10
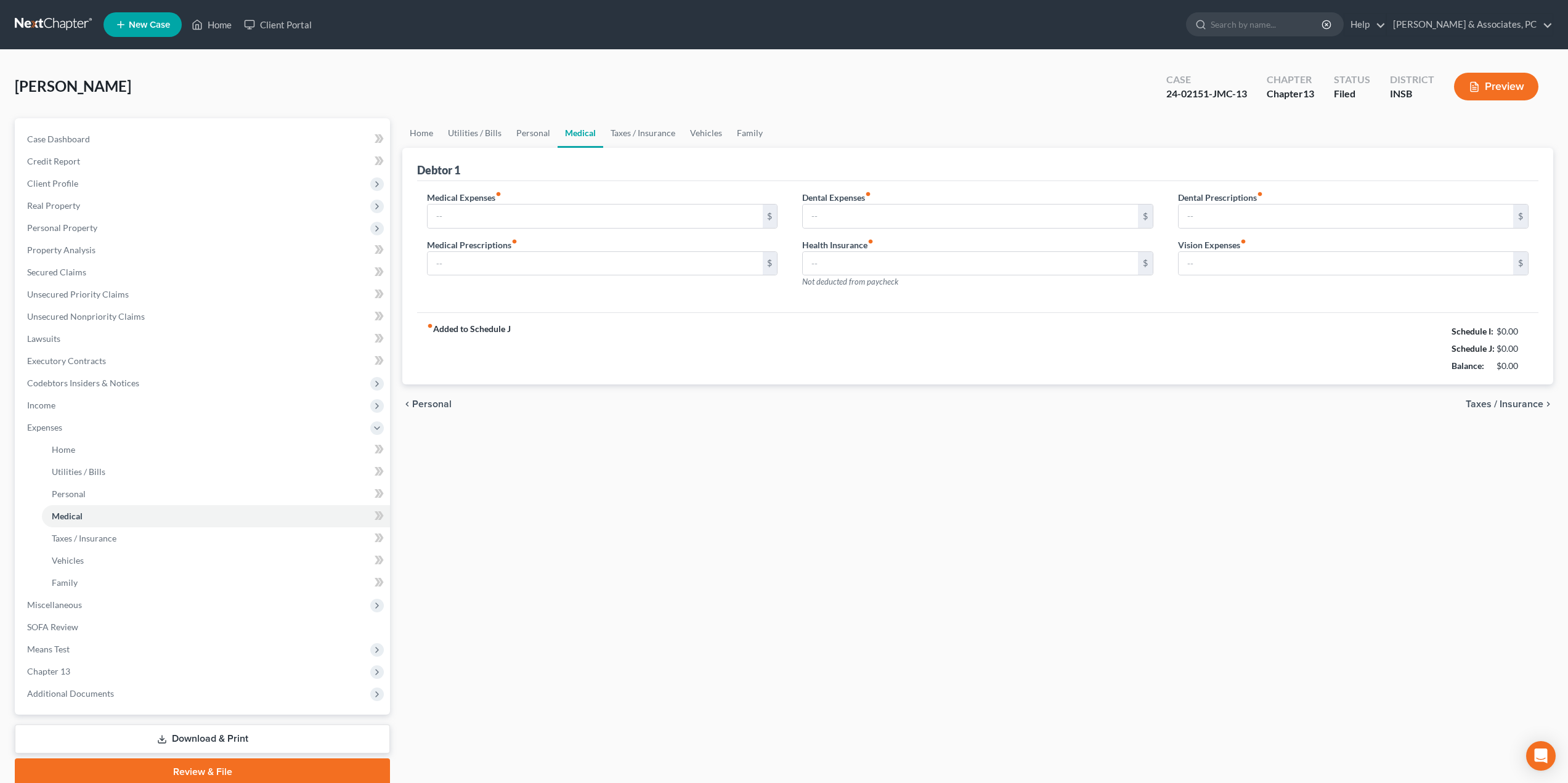
type input "100.00"
type input "0.00"
type input "197.32"
type input "0.00"
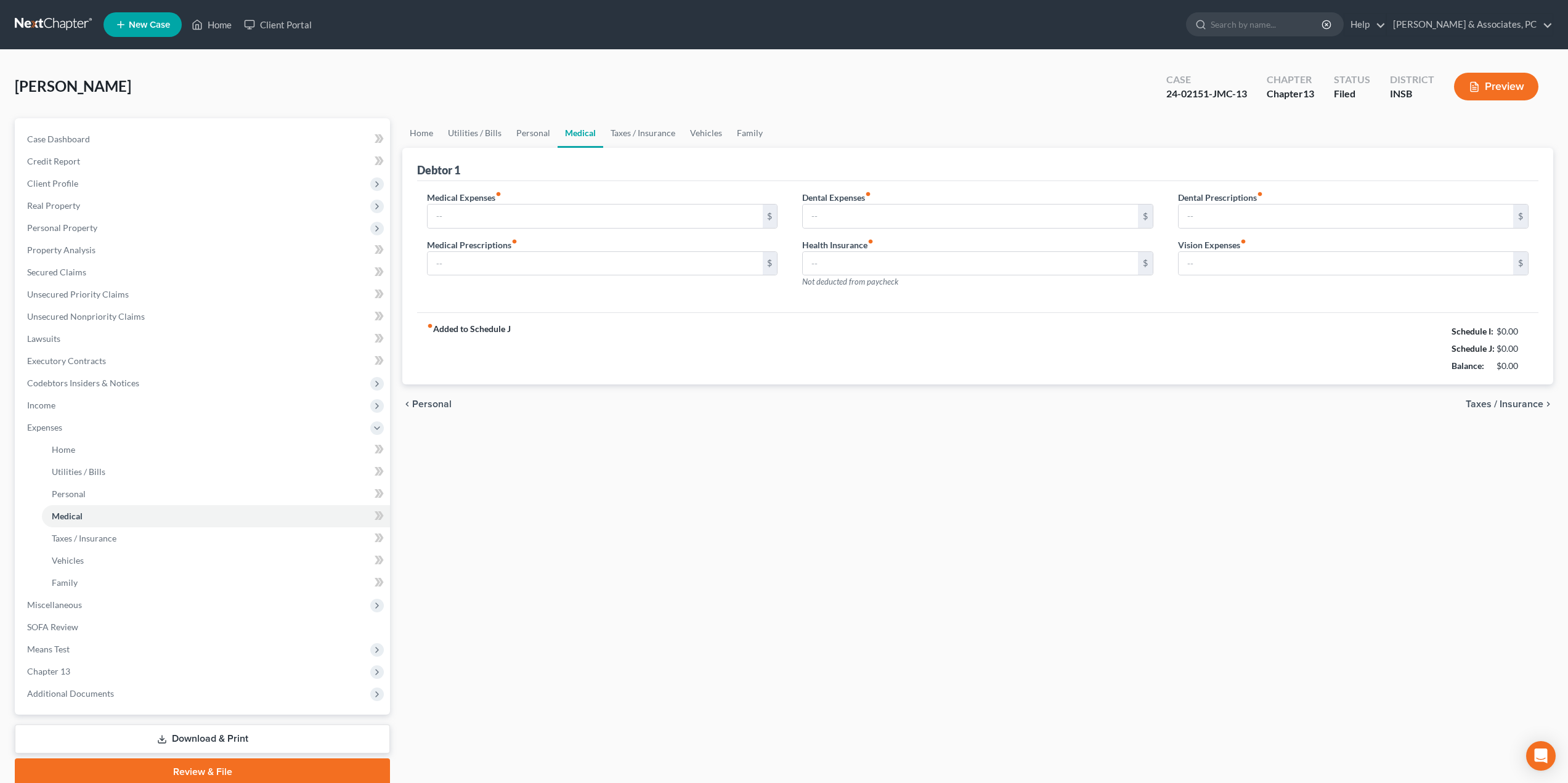
type input "0.00"
click at [78, 544] on link "Taxes / Insurance" at bounding box center [216, 538] width 348 height 22
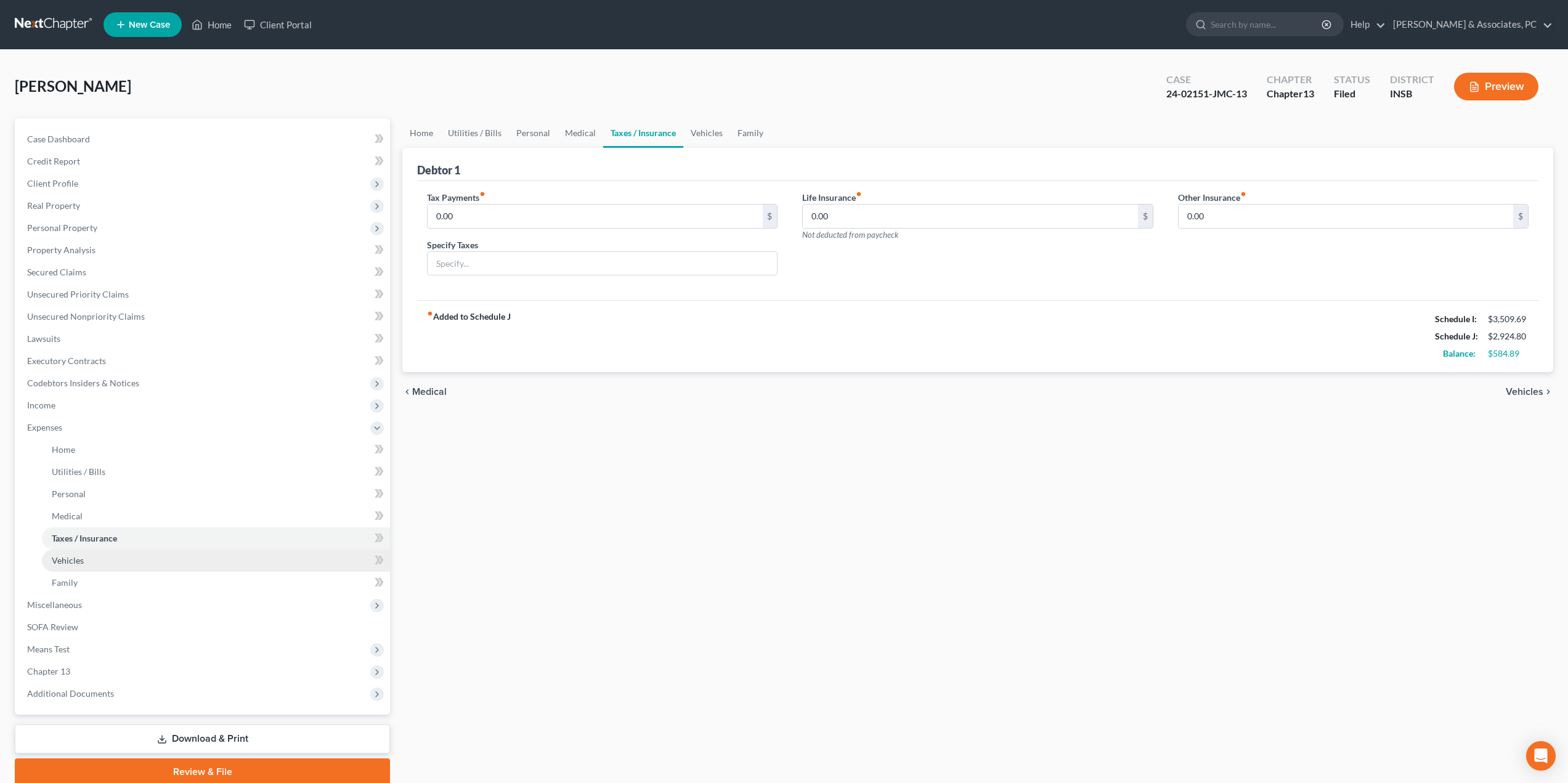
click at [82, 569] on link "Vehicles" at bounding box center [216, 561] width 348 height 22
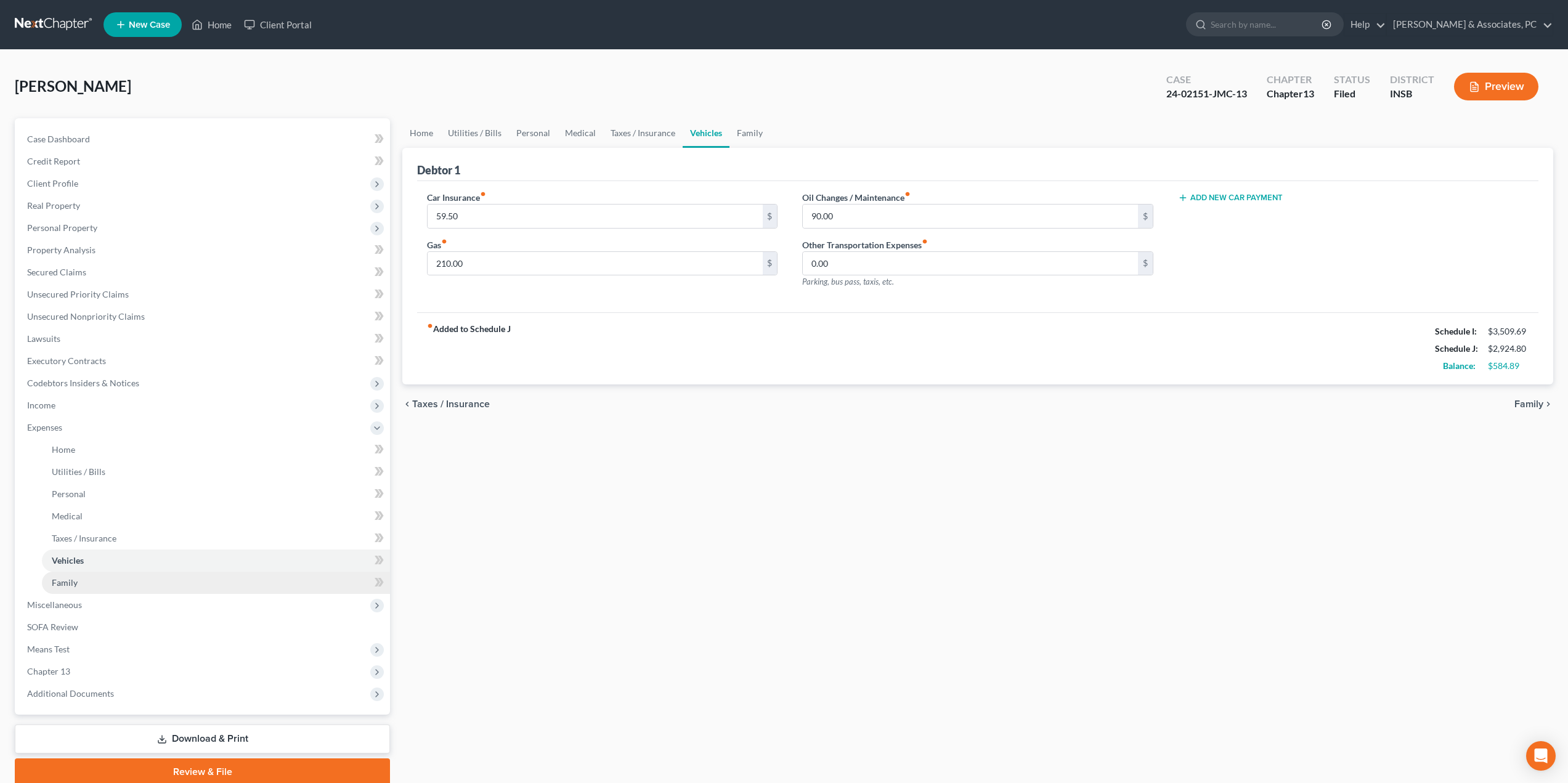
click at [85, 583] on link "Family" at bounding box center [216, 583] width 348 height 22
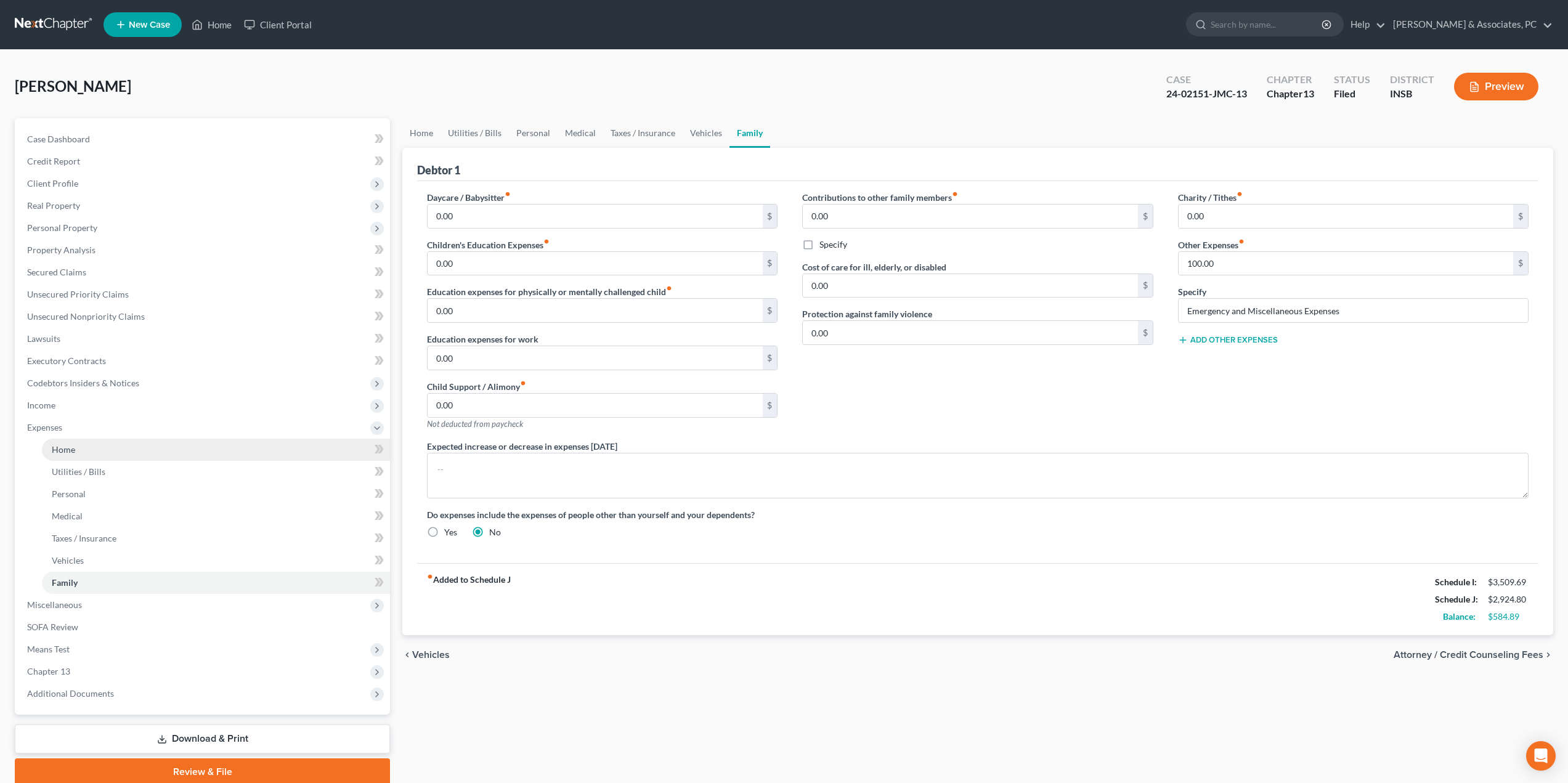
click at [102, 451] on link "Home" at bounding box center [216, 450] width 348 height 22
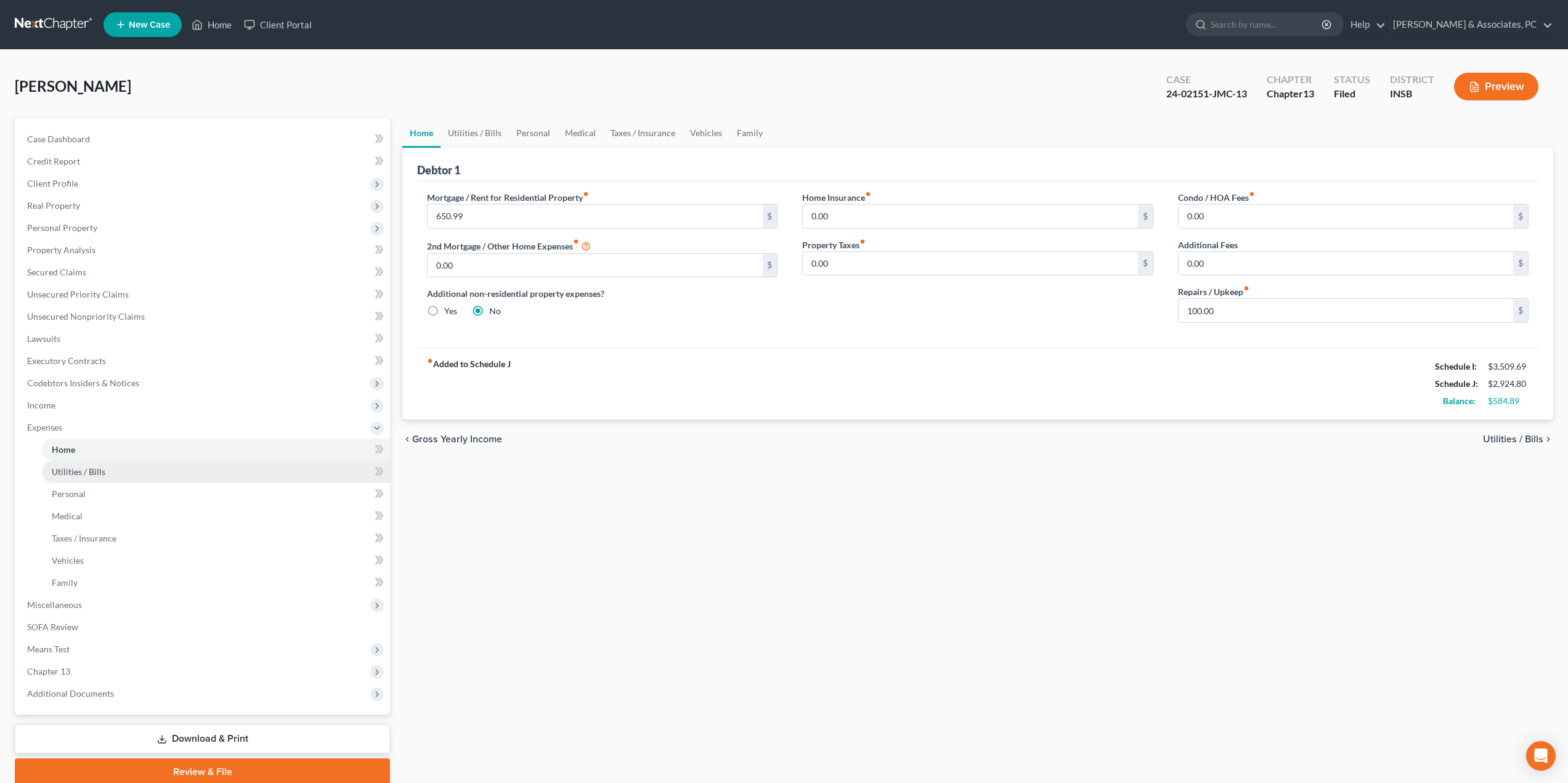
click at [92, 475] on span "Utilities / Bills" at bounding box center [78, 472] width 53 height 10
